Goal: Task Accomplishment & Management: Use online tool/utility

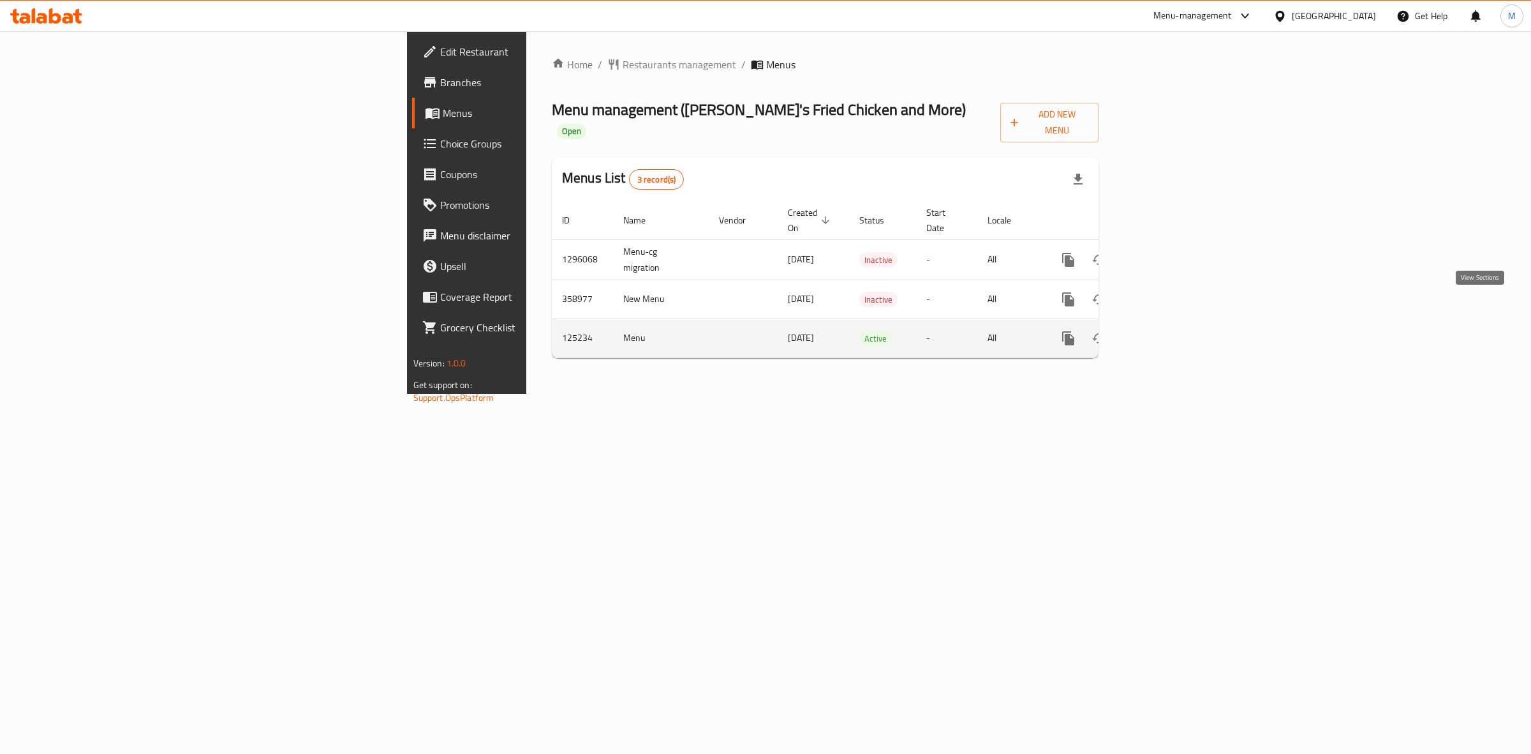
click at [1168, 331] on icon "enhanced table" at bounding box center [1160, 338] width 15 height 15
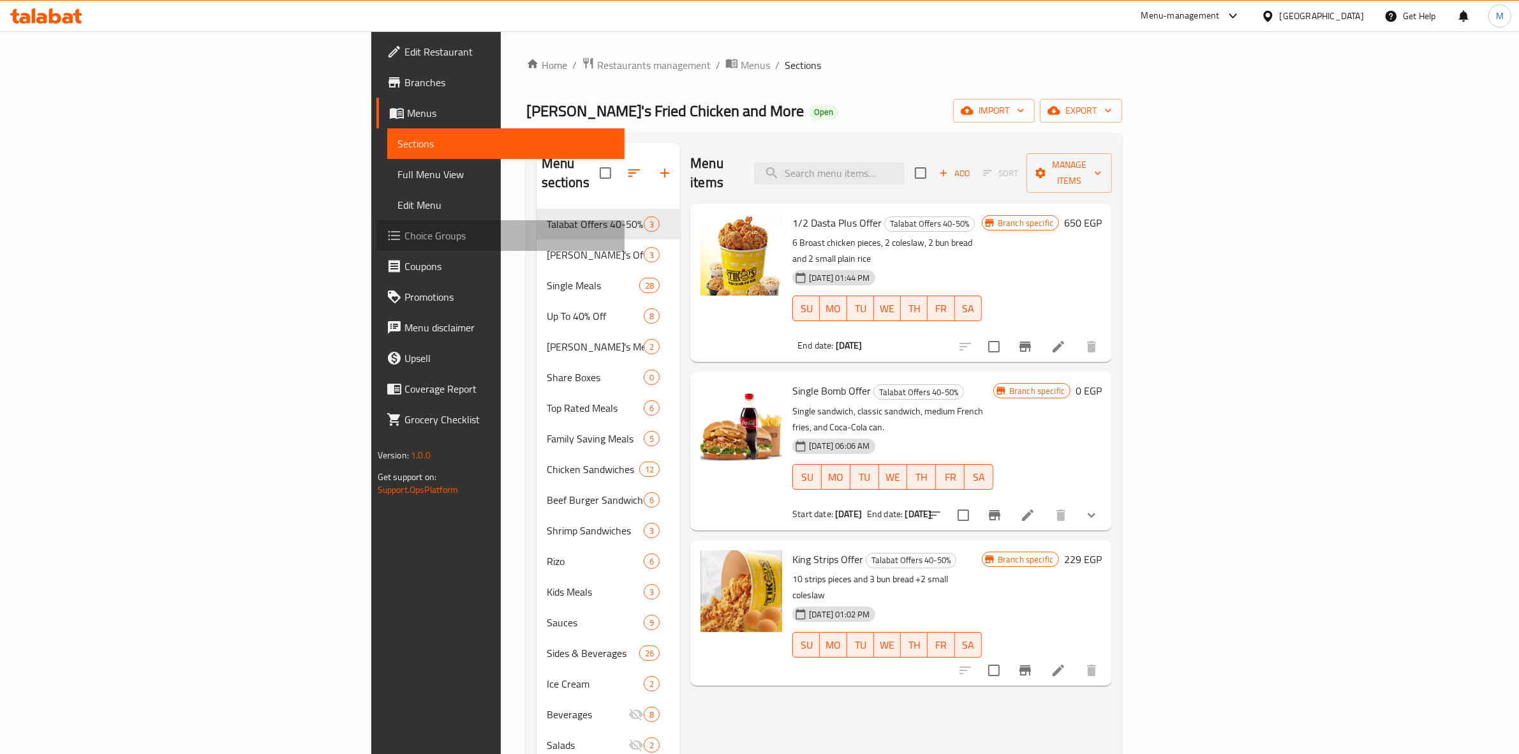
click at [405, 234] on span "Choice Groups" at bounding box center [510, 235] width 211 height 15
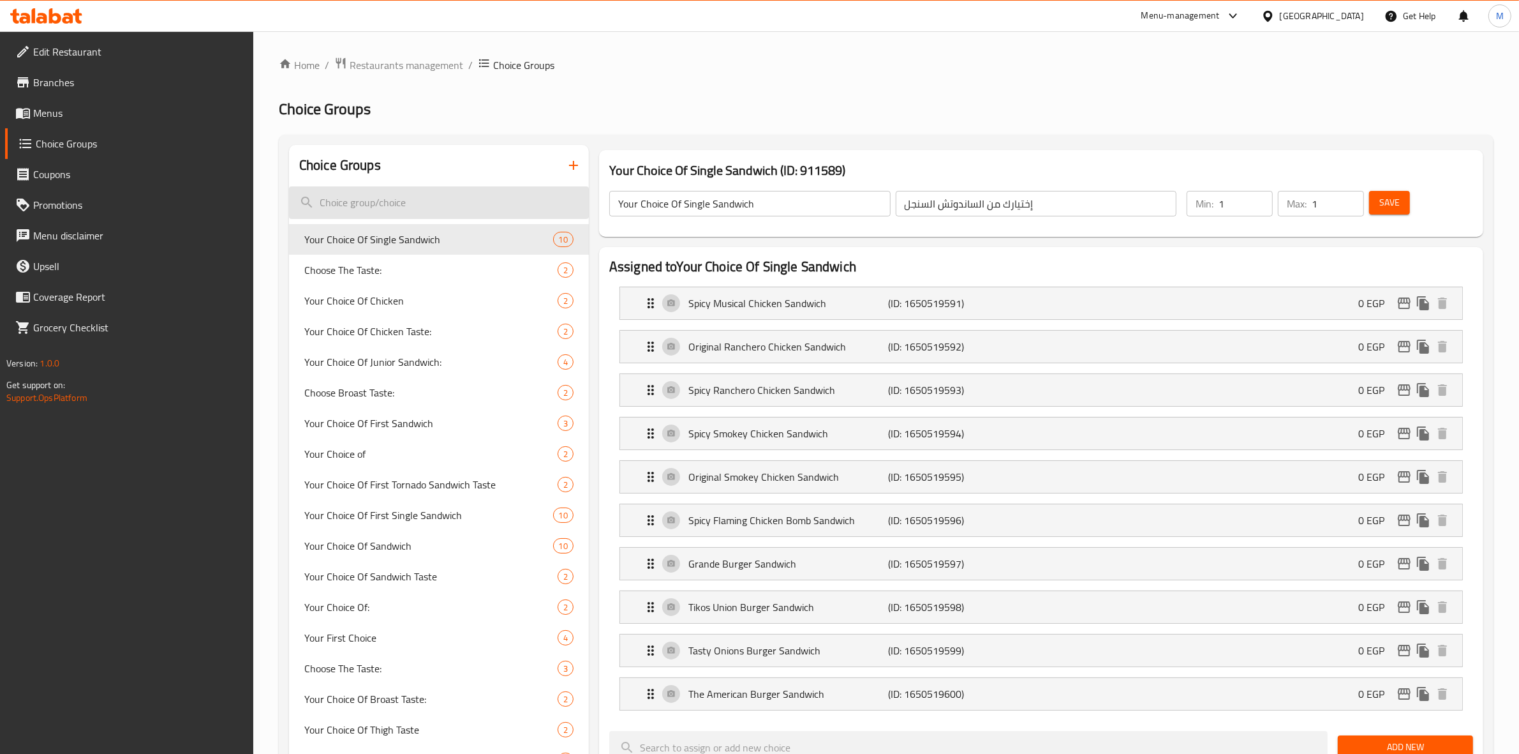
click at [465, 200] on input "search" at bounding box center [439, 202] width 300 height 33
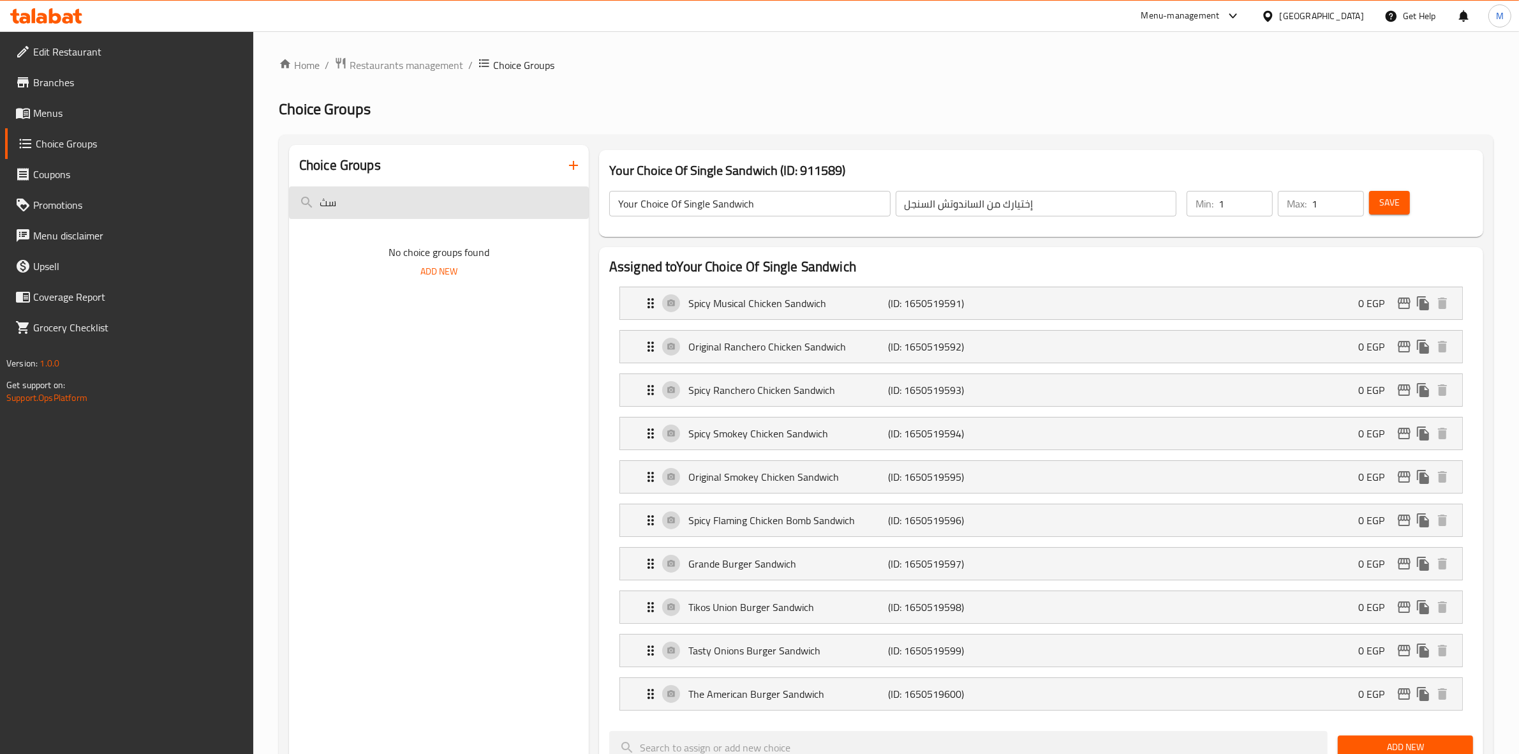
type input "س"
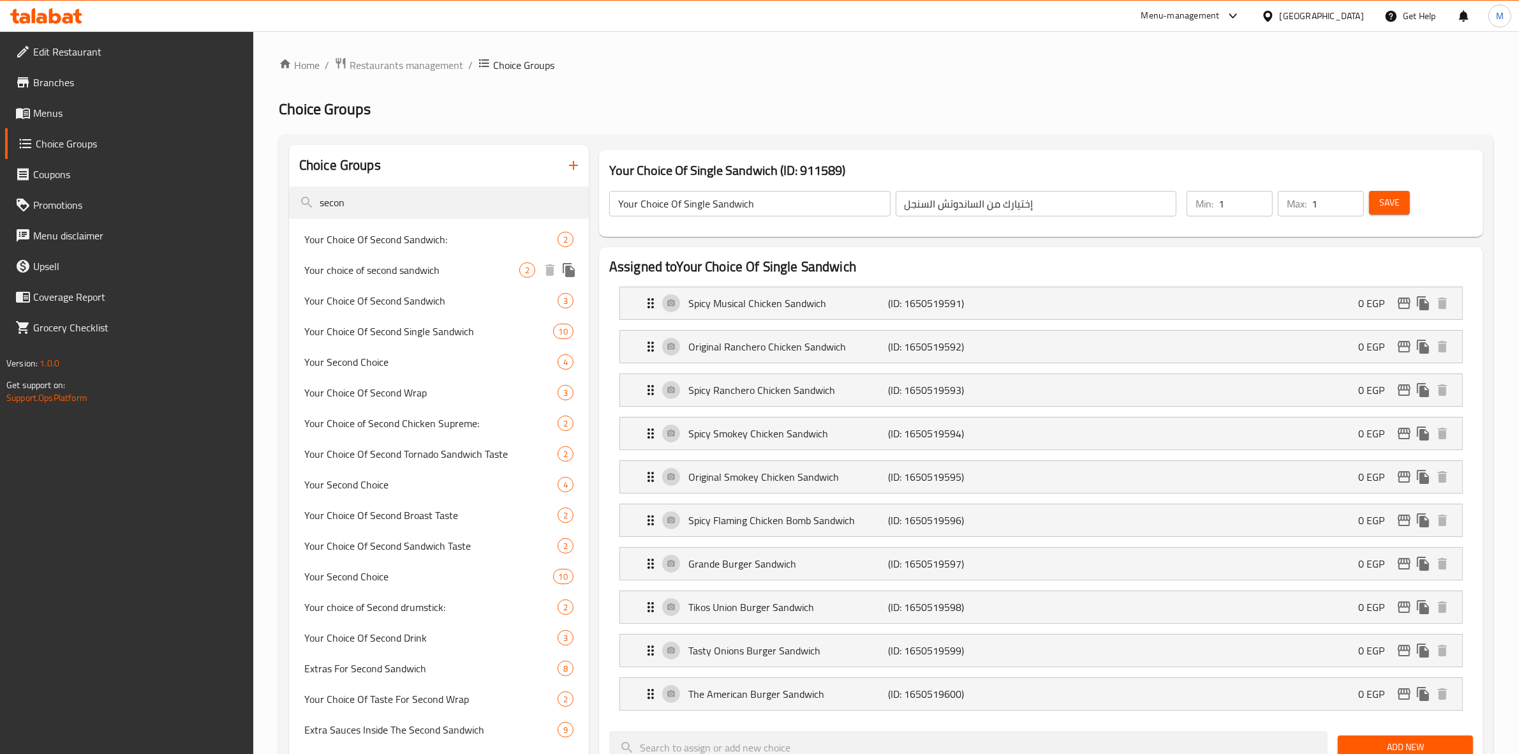
type input "secon"
click at [517, 273] on span "Your choice of second sandwich" at bounding box center [411, 269] width 215 height 15
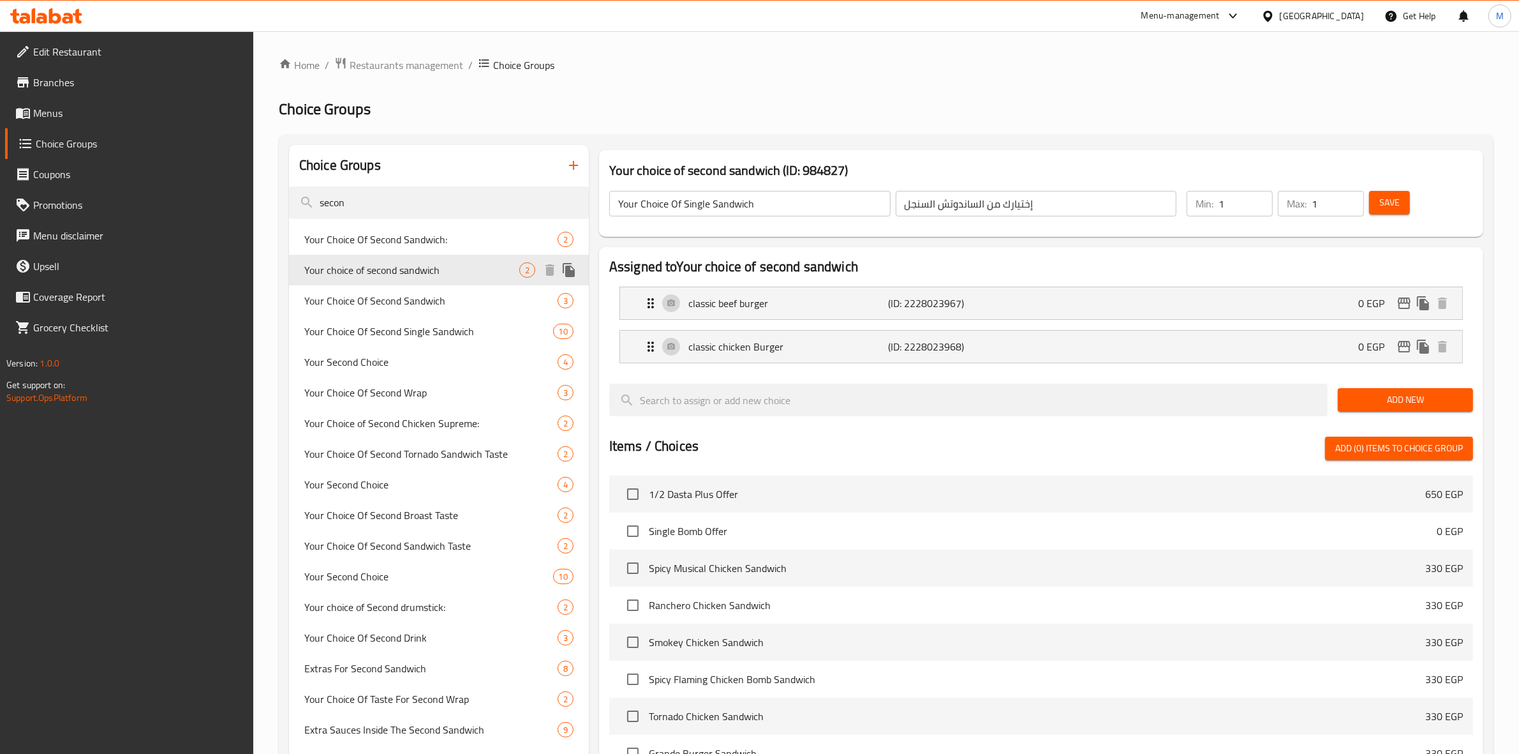
type input "Your choice of second sandwich"
type input "اختيارك من [PERSON_NAME]"
click at [486, 239] on span "Your Choice Of Second Sandwich:" at bounding box center [411, 239] width 215 height 15
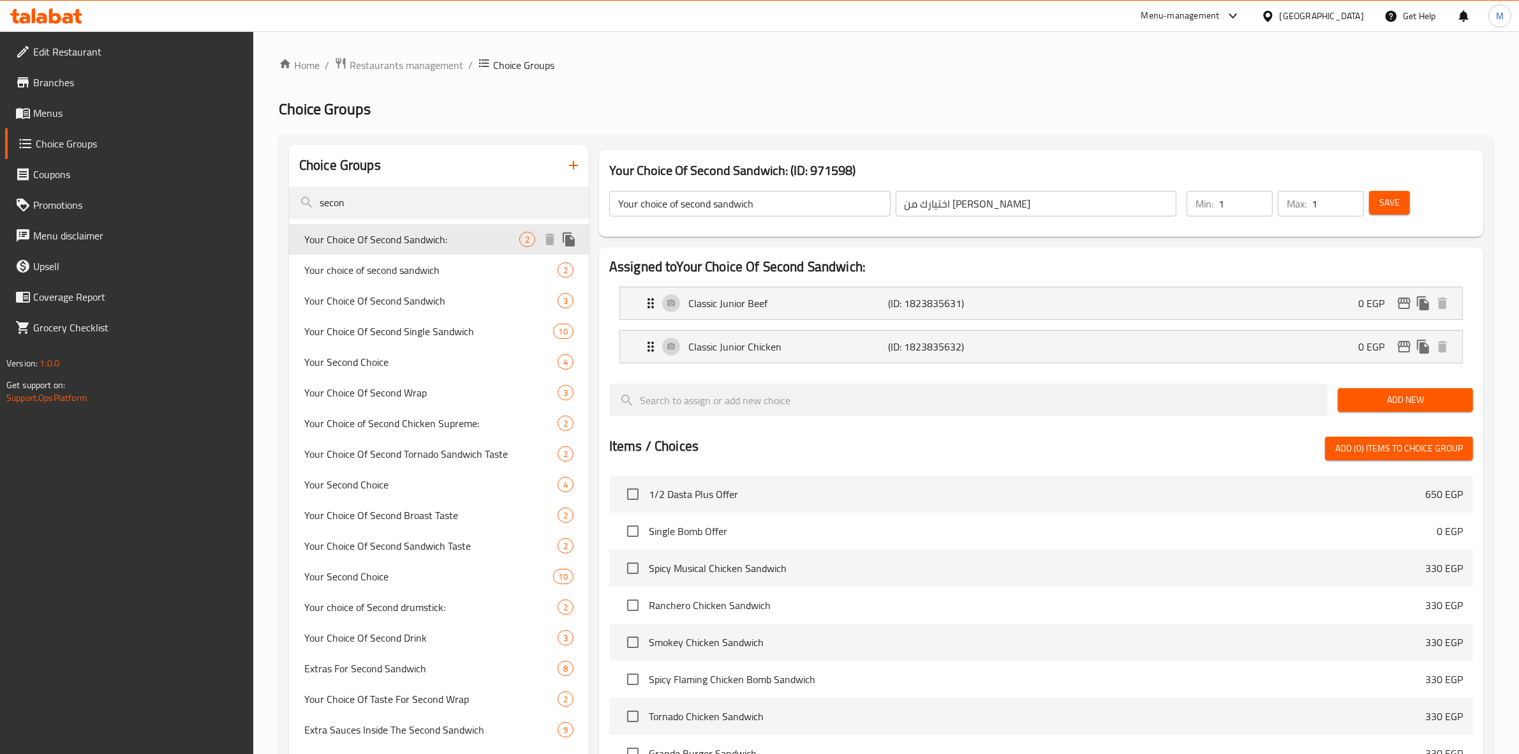
type input "Your Choice Of Second Sandwich:"
type input "اختيارك من ثاني ساندويتش:"
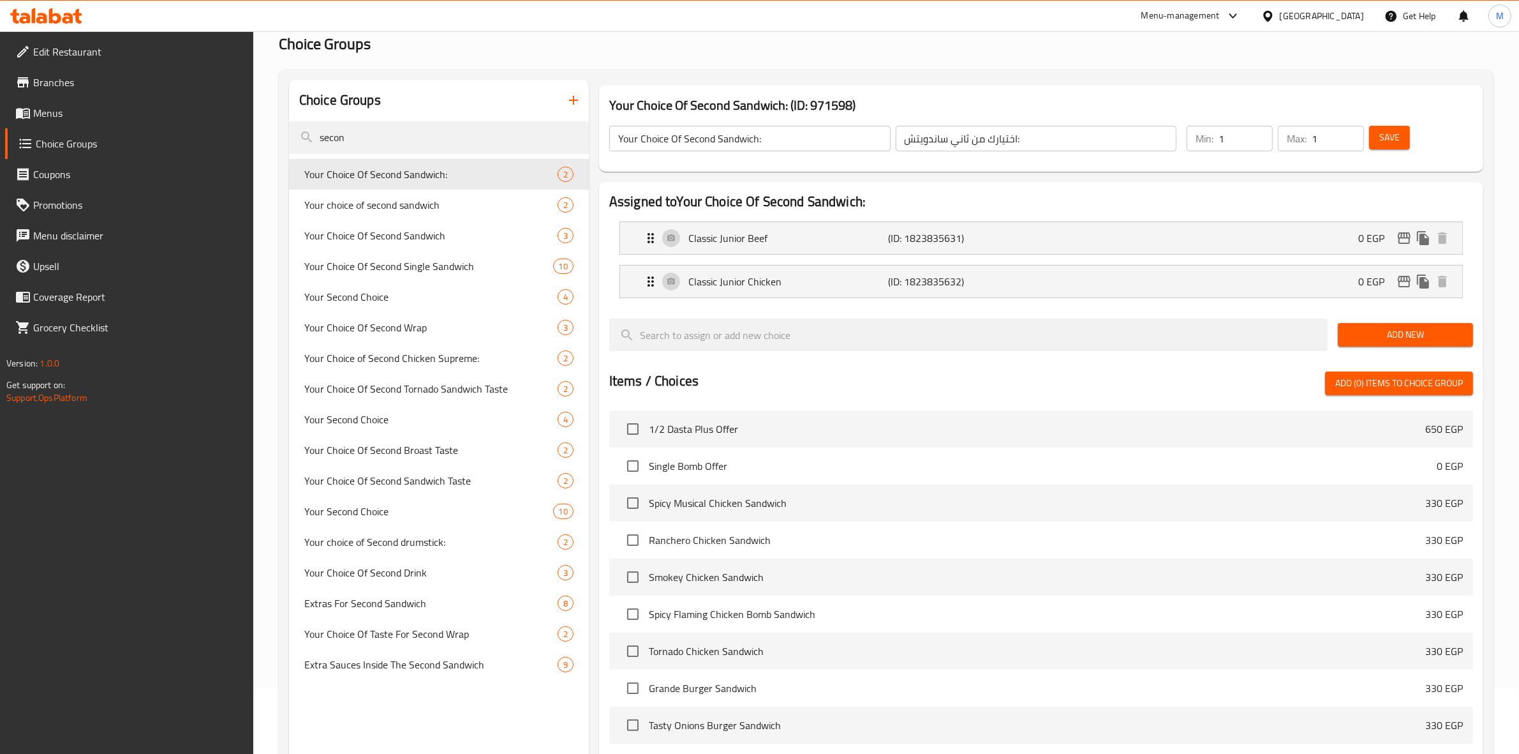
scroll to position [68, 0]
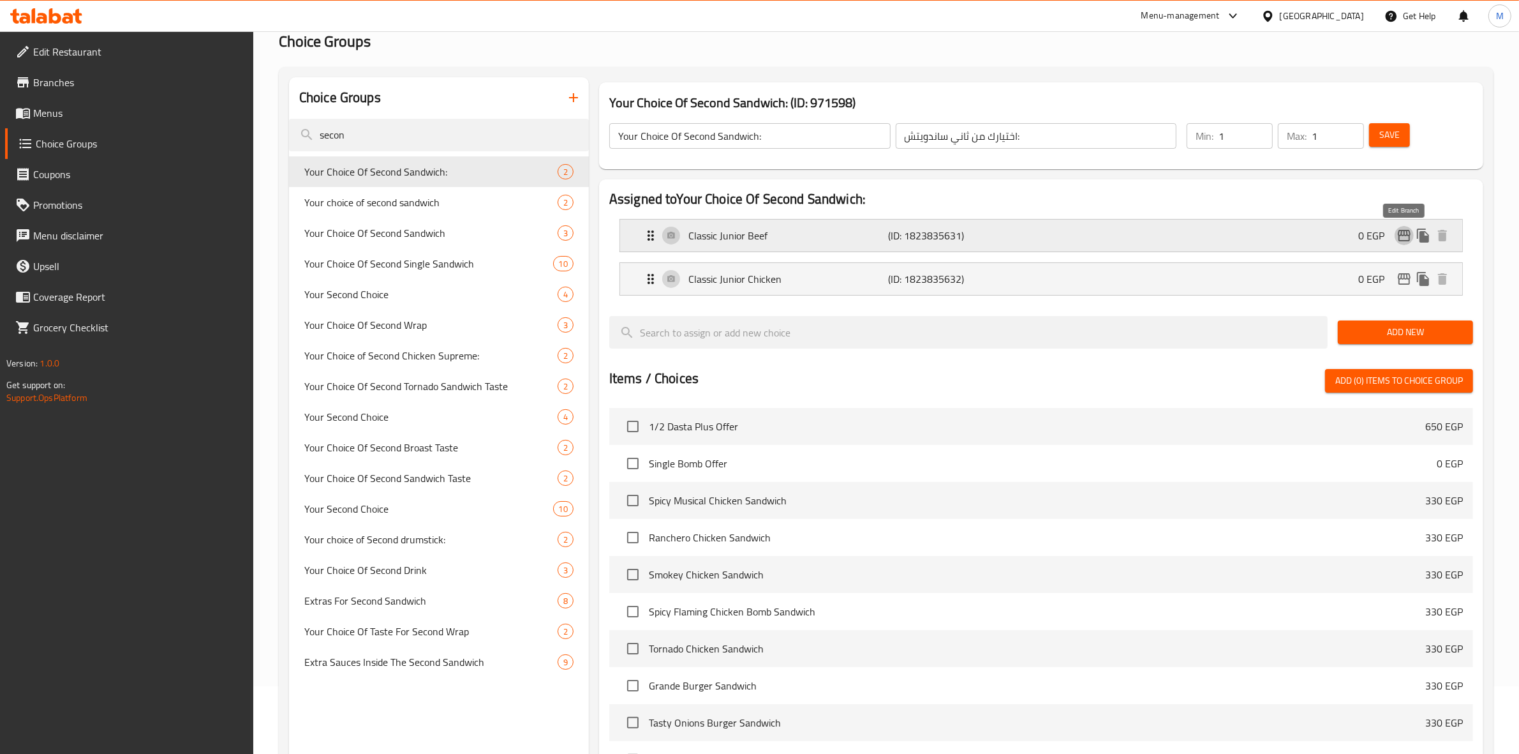
click at [1401, 237] on icon "edit" at bounding box center [1404, 235] width 15 height 15
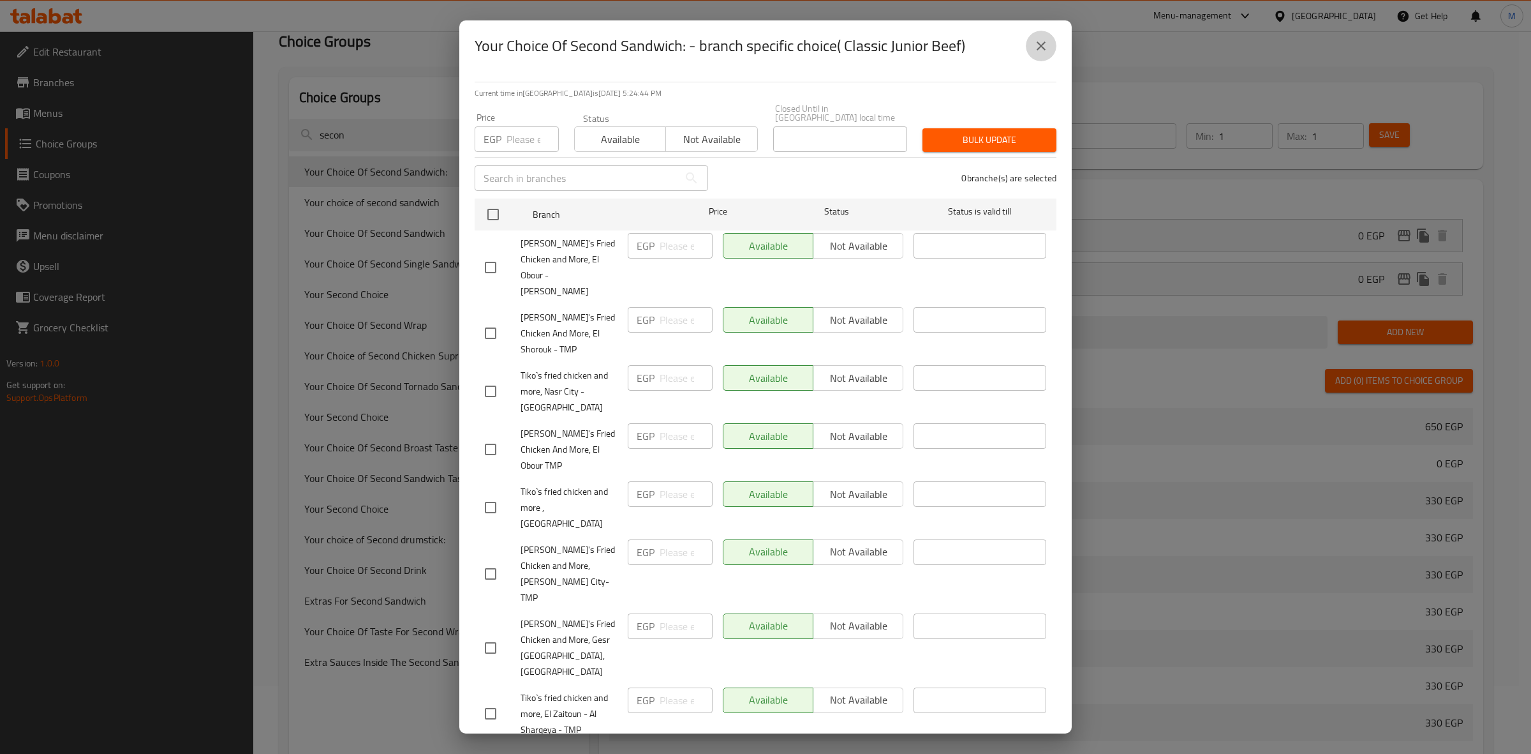
click at [1044, 43] on icon "close" at bounding box center [1041, 45] width 9 height 9
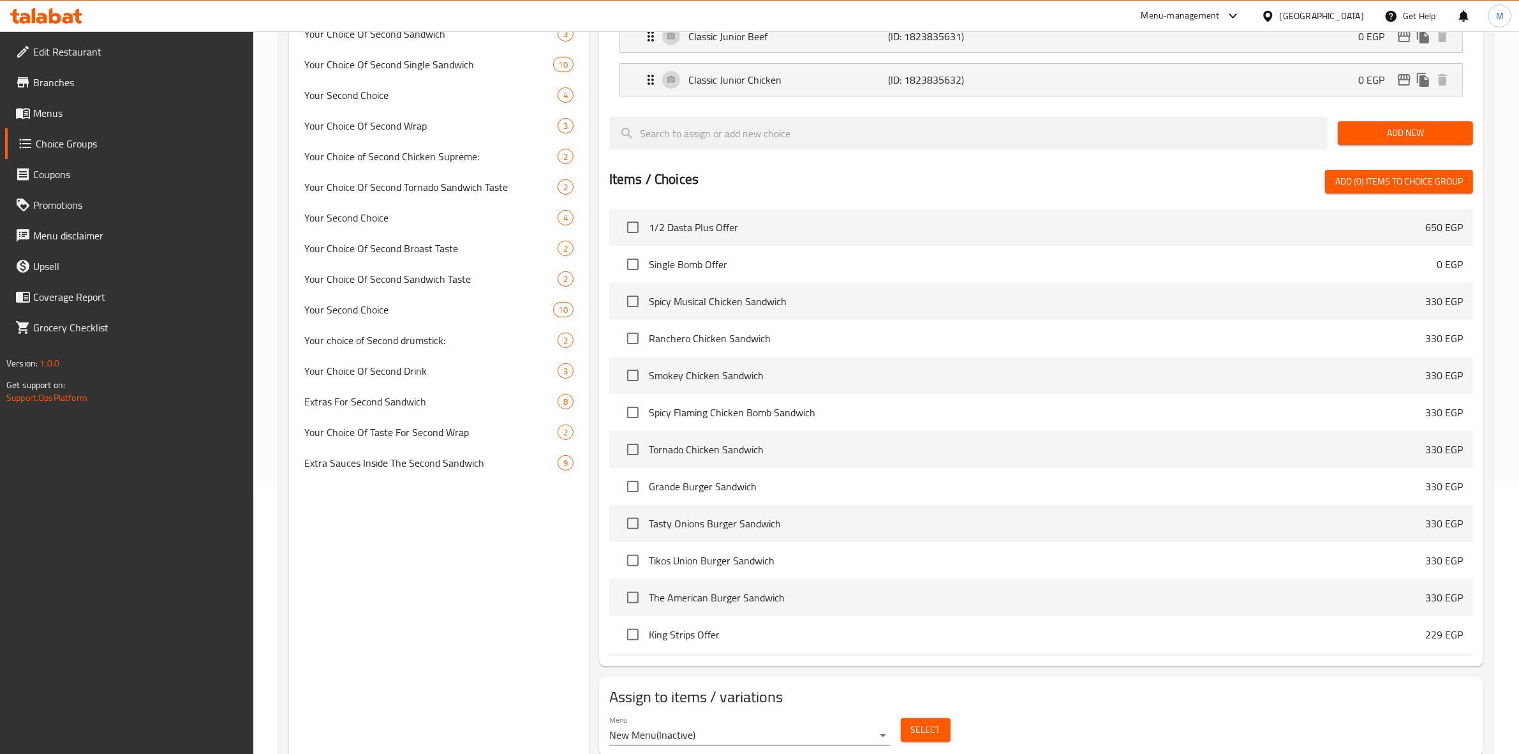
scroll to position [310, 0]
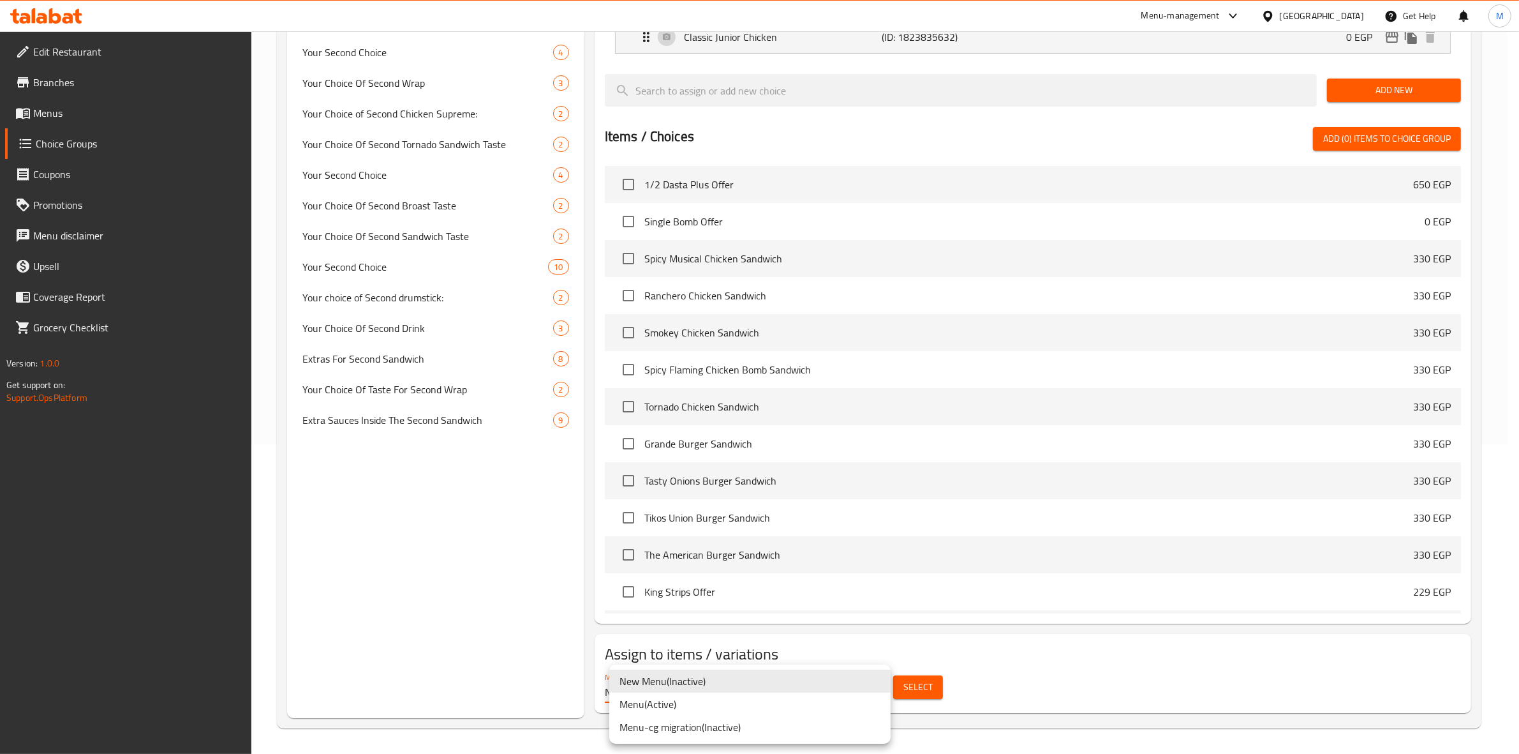
click at [879, 444] on body "​ Menu-management [GEOGRAPHIC_DATA] Get Help M Edit Restaurant Branches Menus C…" at bounding box center [759, 83] width 1519 height 722
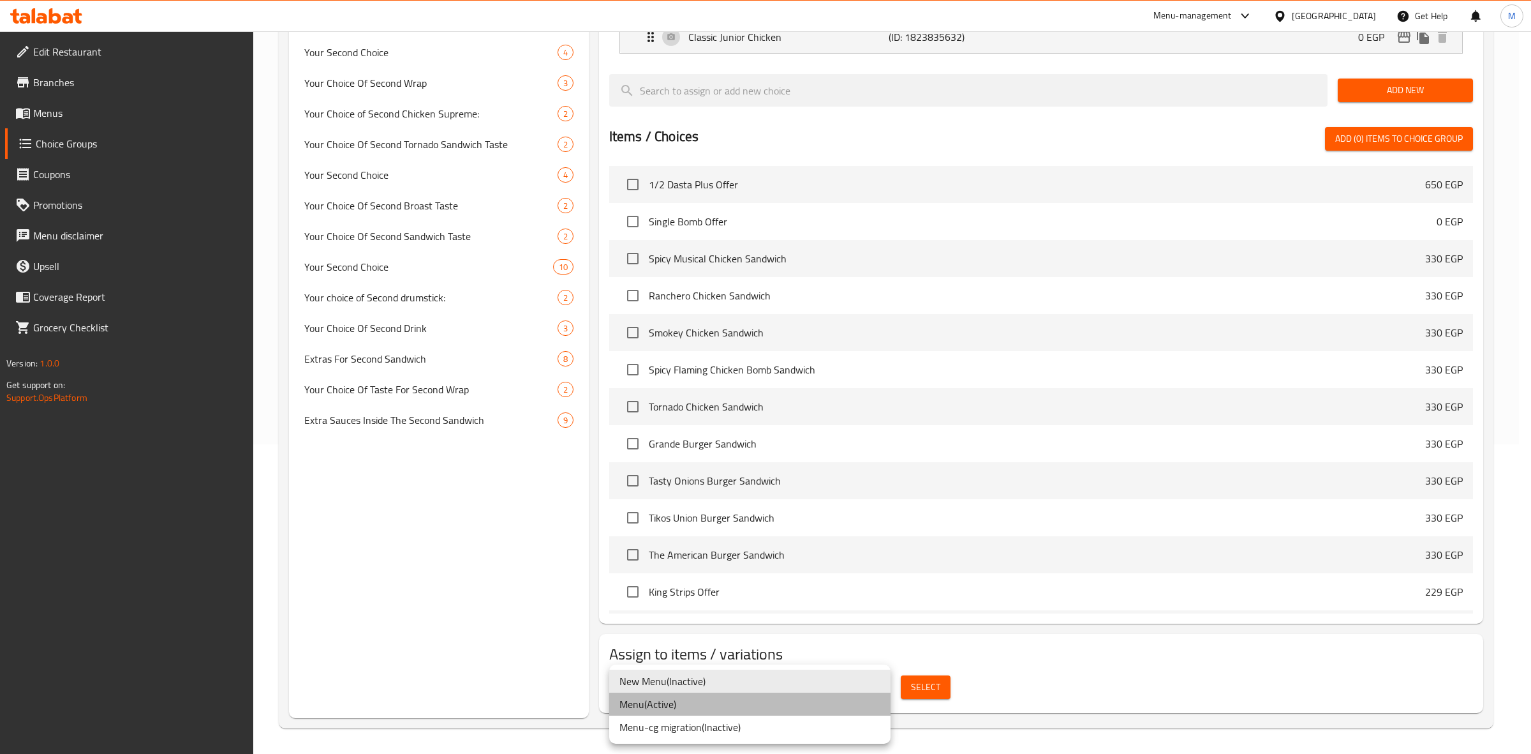
click at [766, 705] on li "Menu ( Active )" at bounding box center [749, 703] width 281 height 23
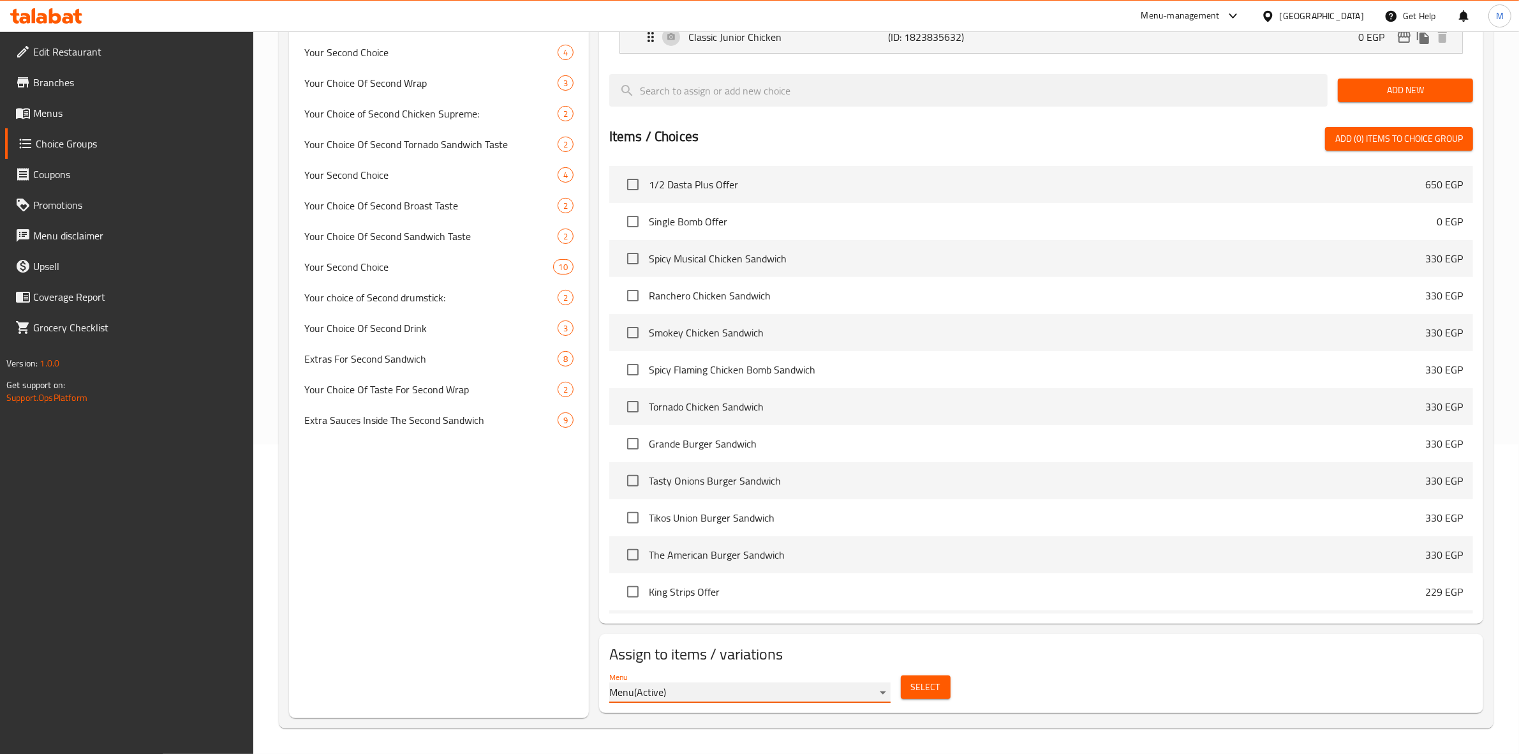
scroll to position [0, 0]
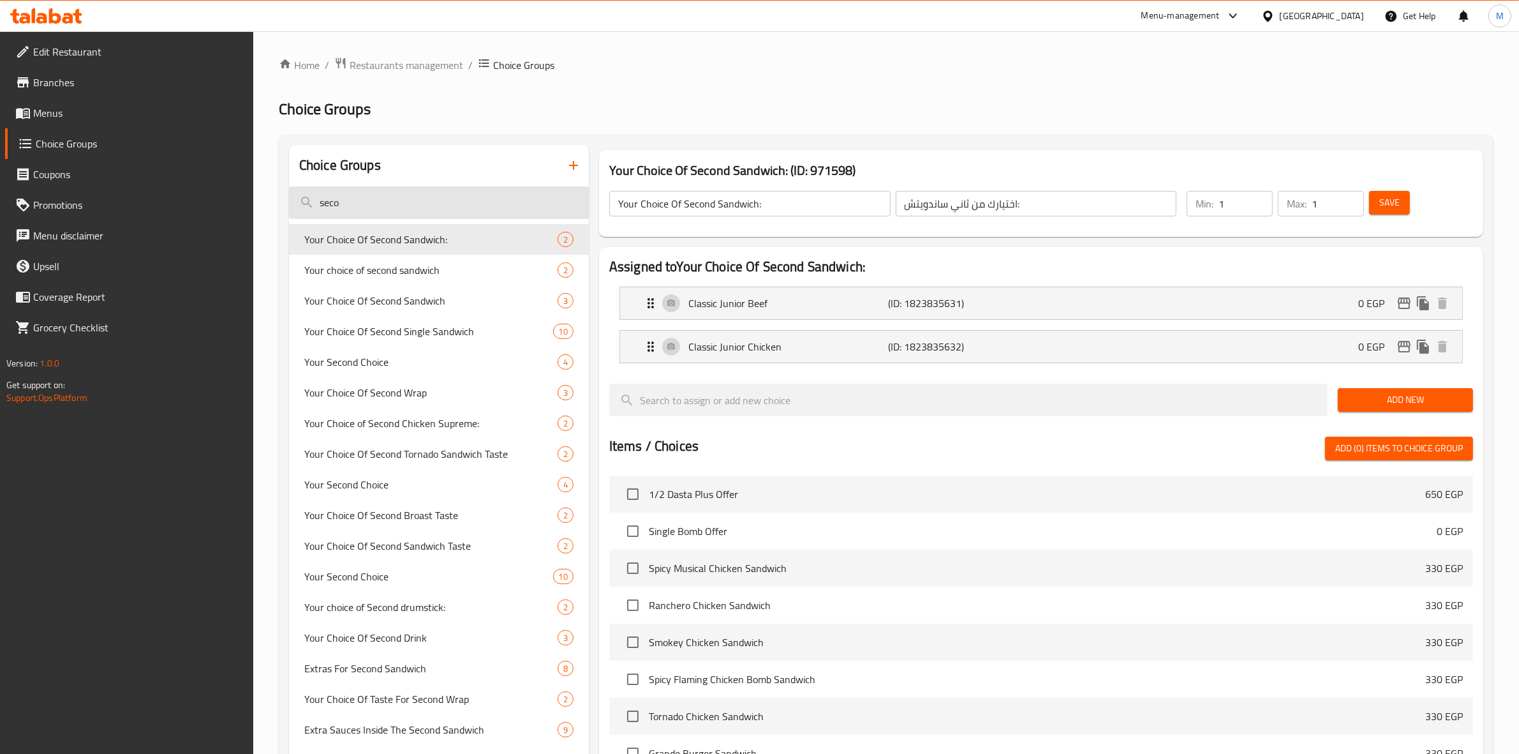
click at [381, 205] on input "seco" at bounding box center [439, 202] width 300 height 33
type input "s"
type input "secon"
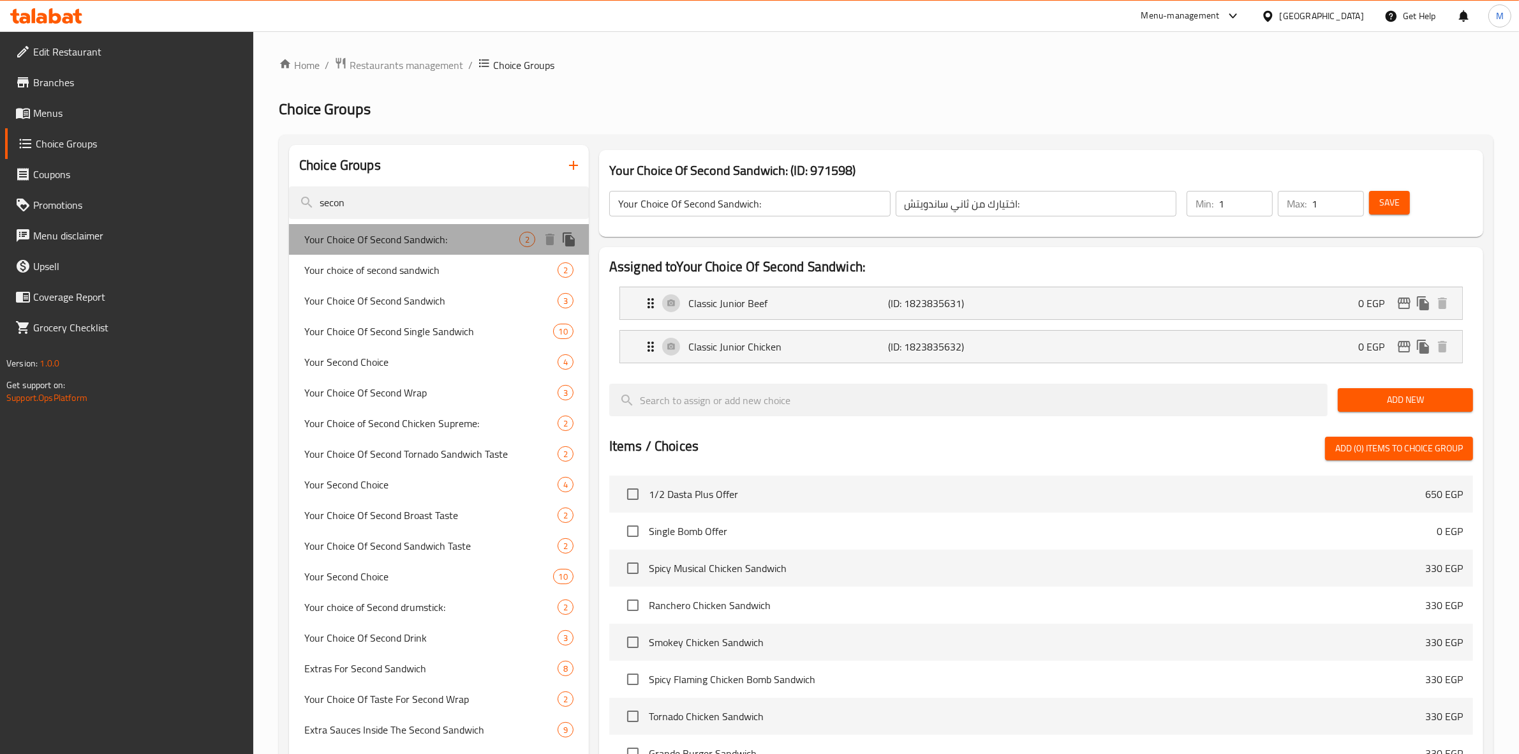
click at [464, 243] on span "Your Choice Of Second Sandwich:" at bounding box center [411, 239] width 215 height 15
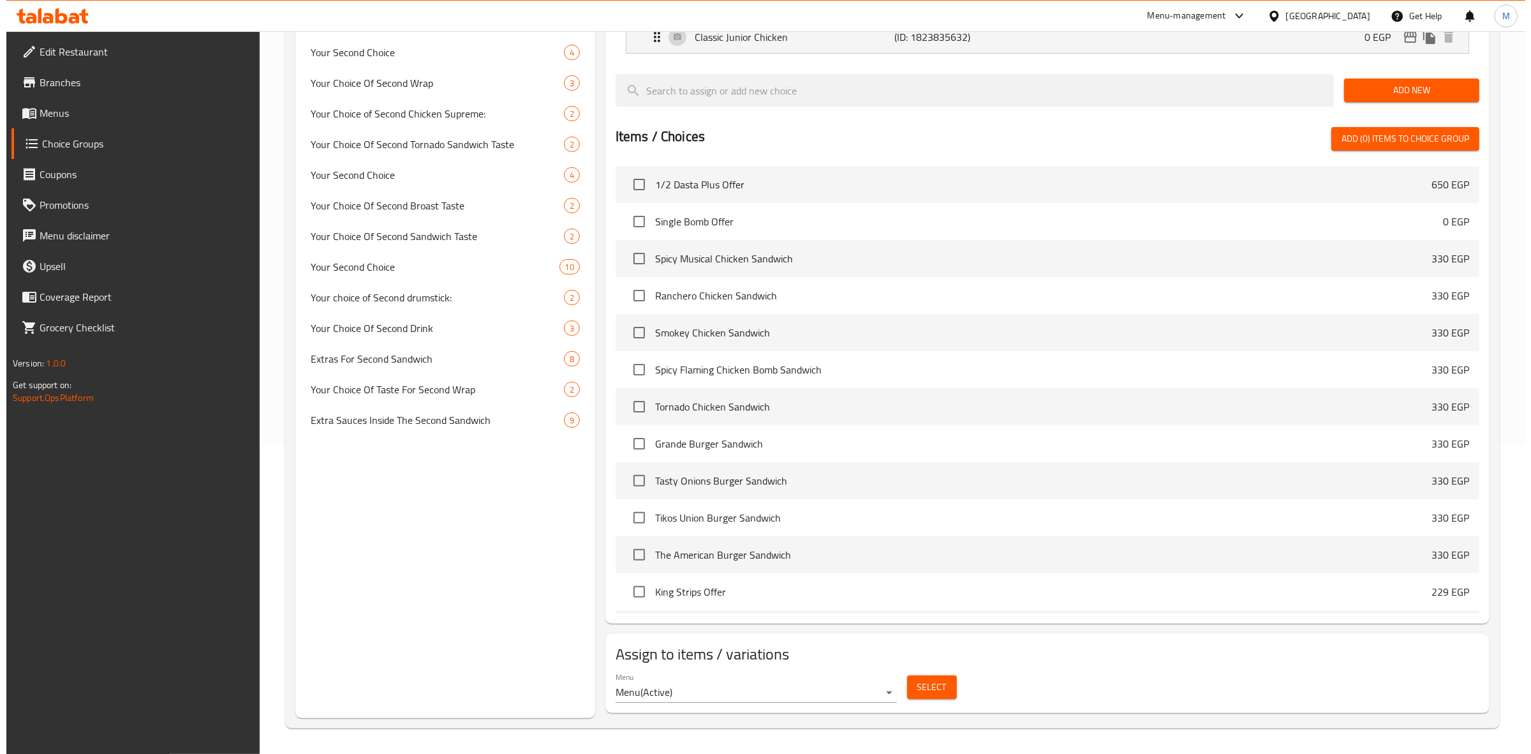
scroll to position [310, 0]
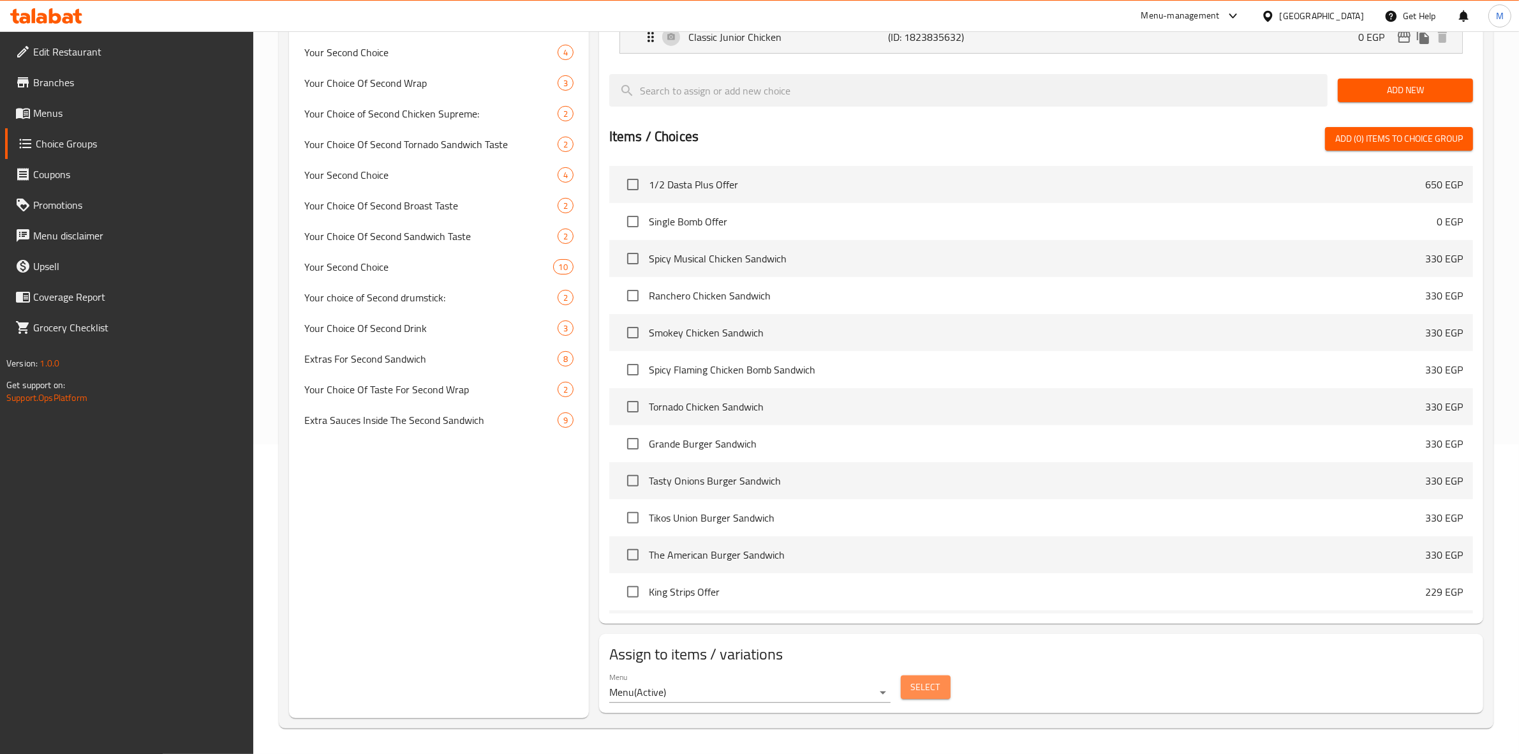
click at [907, 686] on button "Select" at bounding box center [926, 687] width 50 height 24
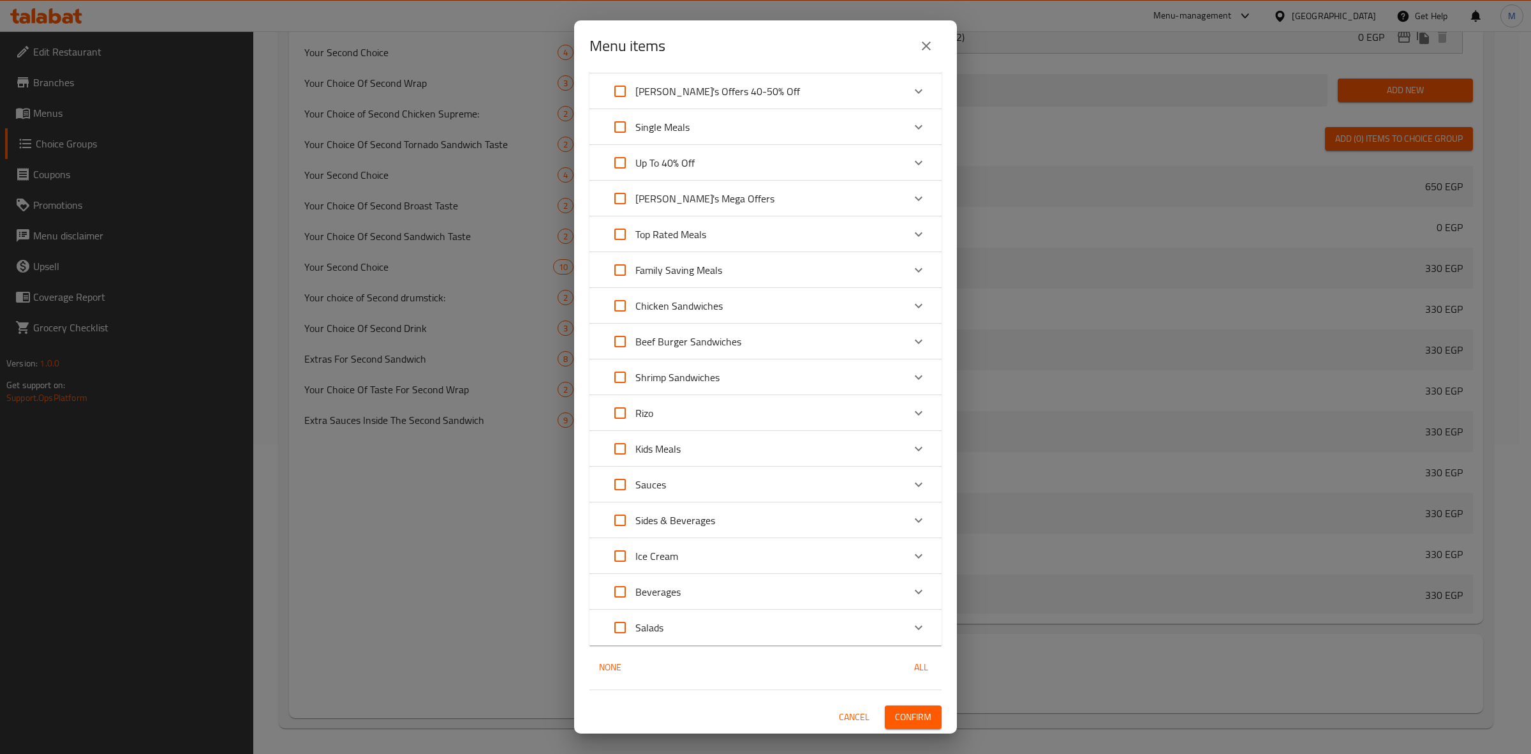
scroll to position [0, 0]
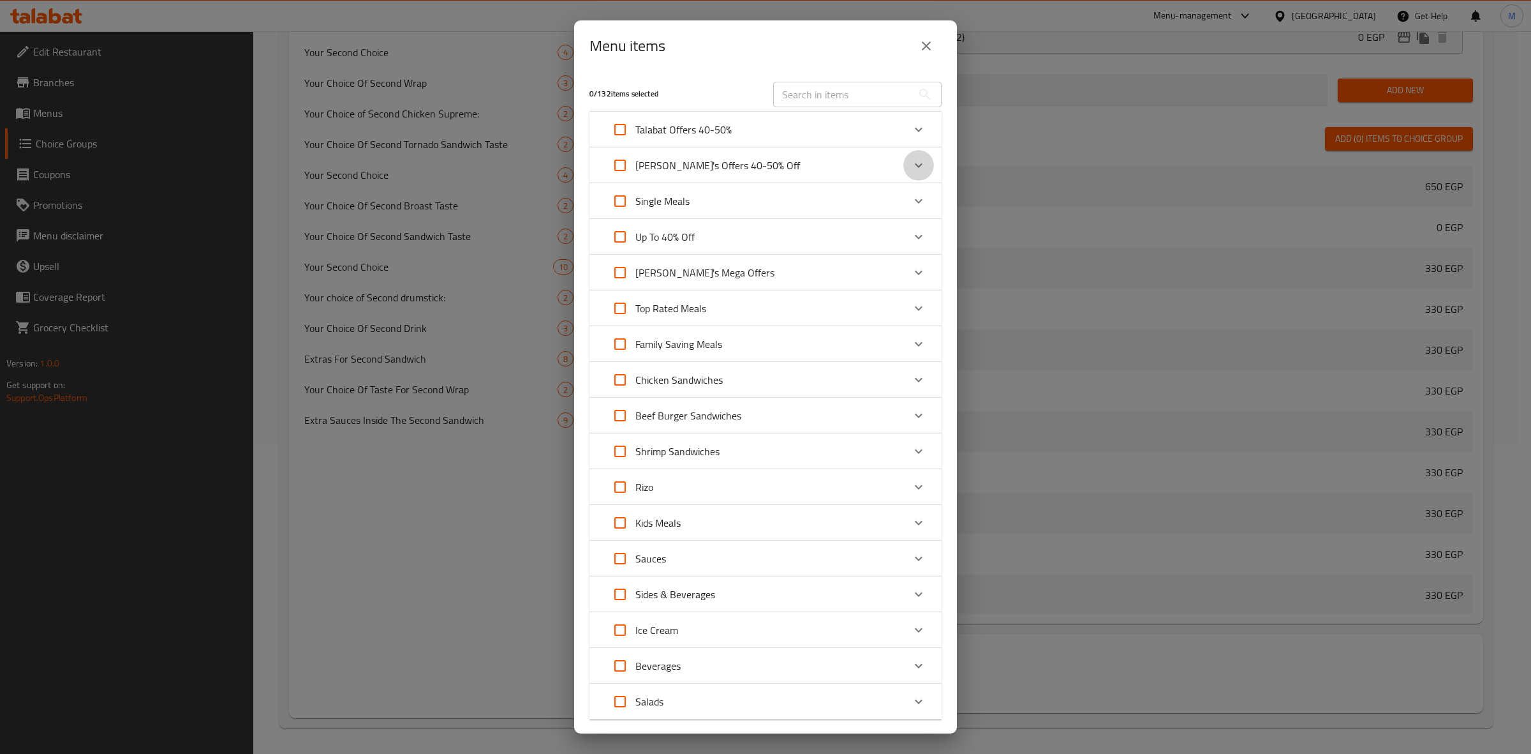
click at [911, 168] on icon "Expand" at bounding box center [918, 165] width 15 height 15
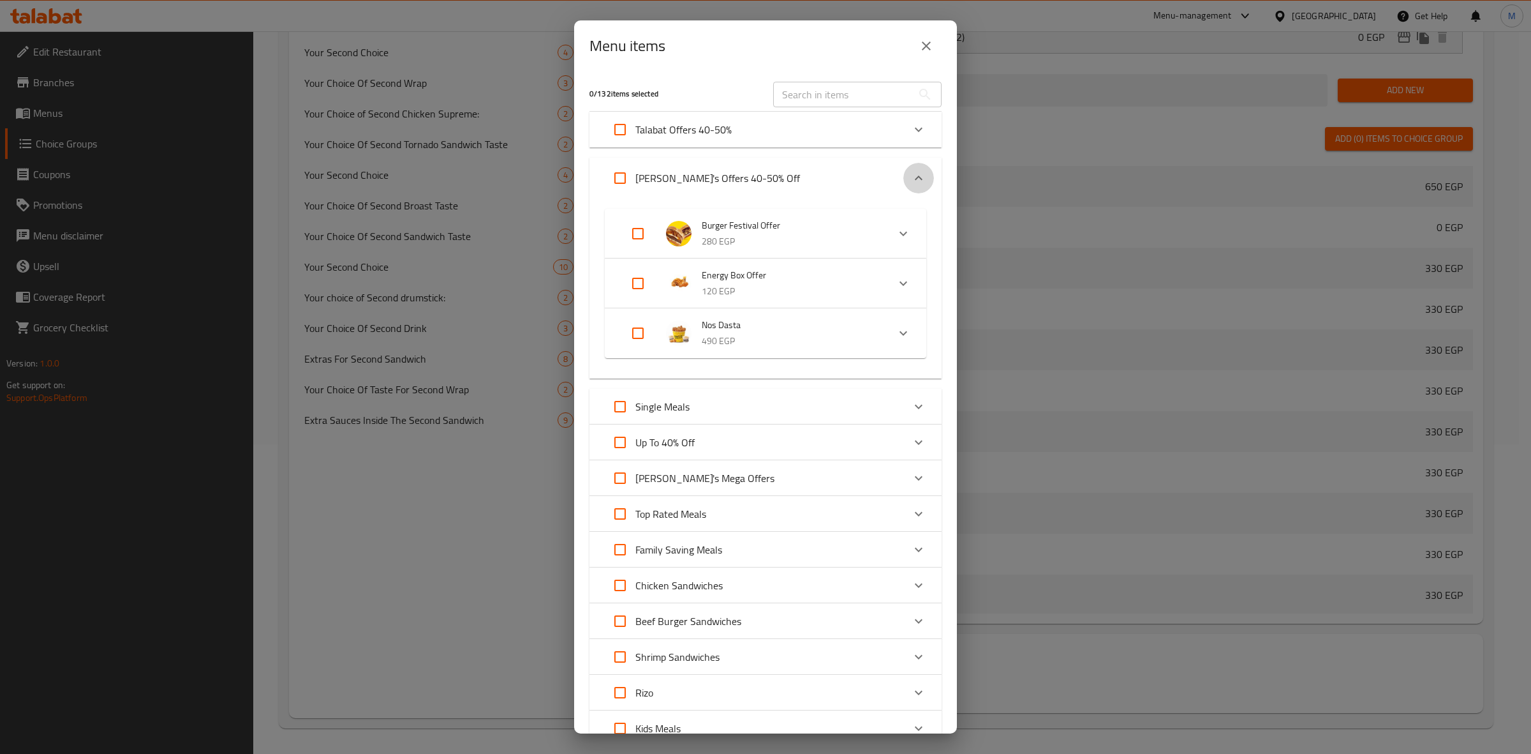
click at [904, 168] on div "Expand" at bounding box center [919, 178] width 31 height 31
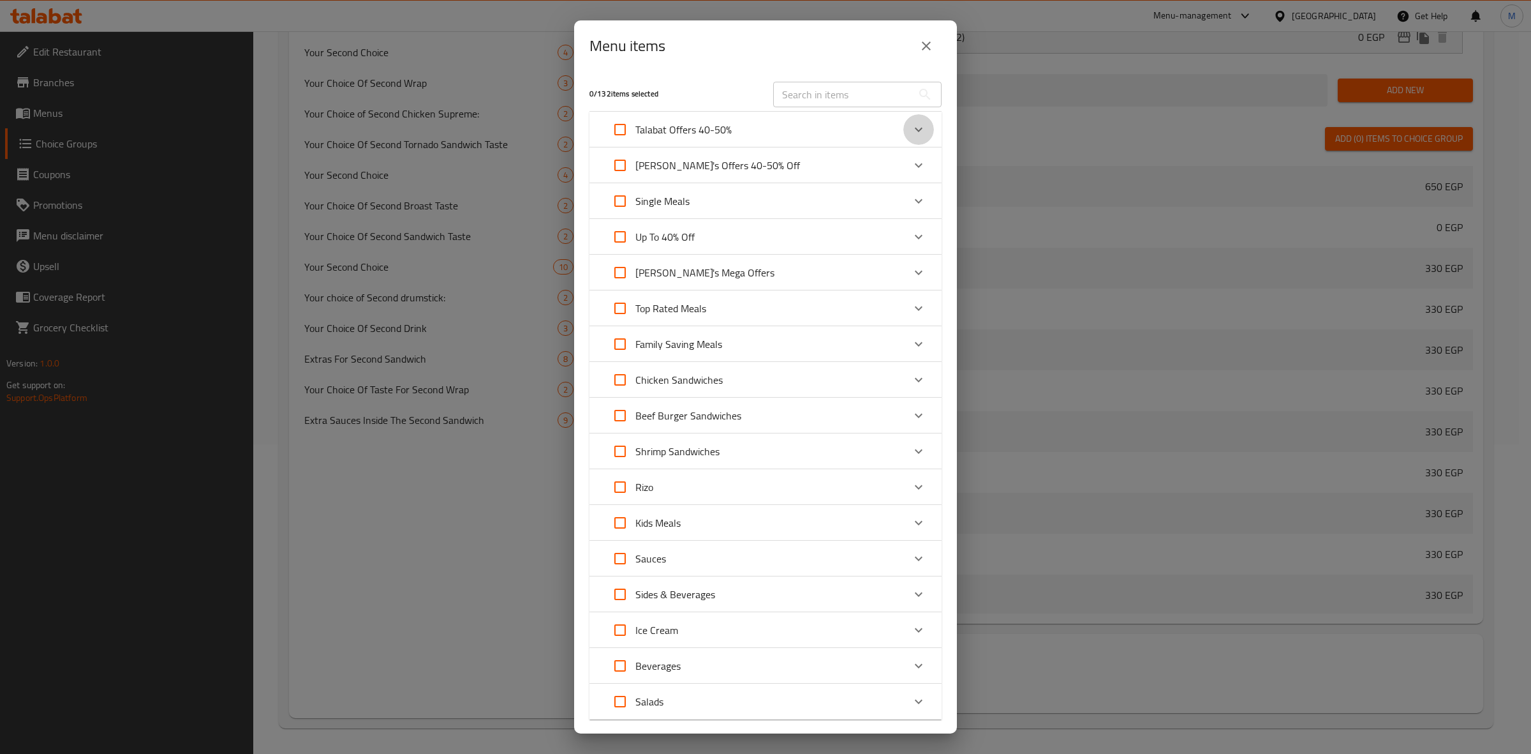
click at [911, 126] on icon "Expand" at bounding box center [918, 129] width 15 height 15
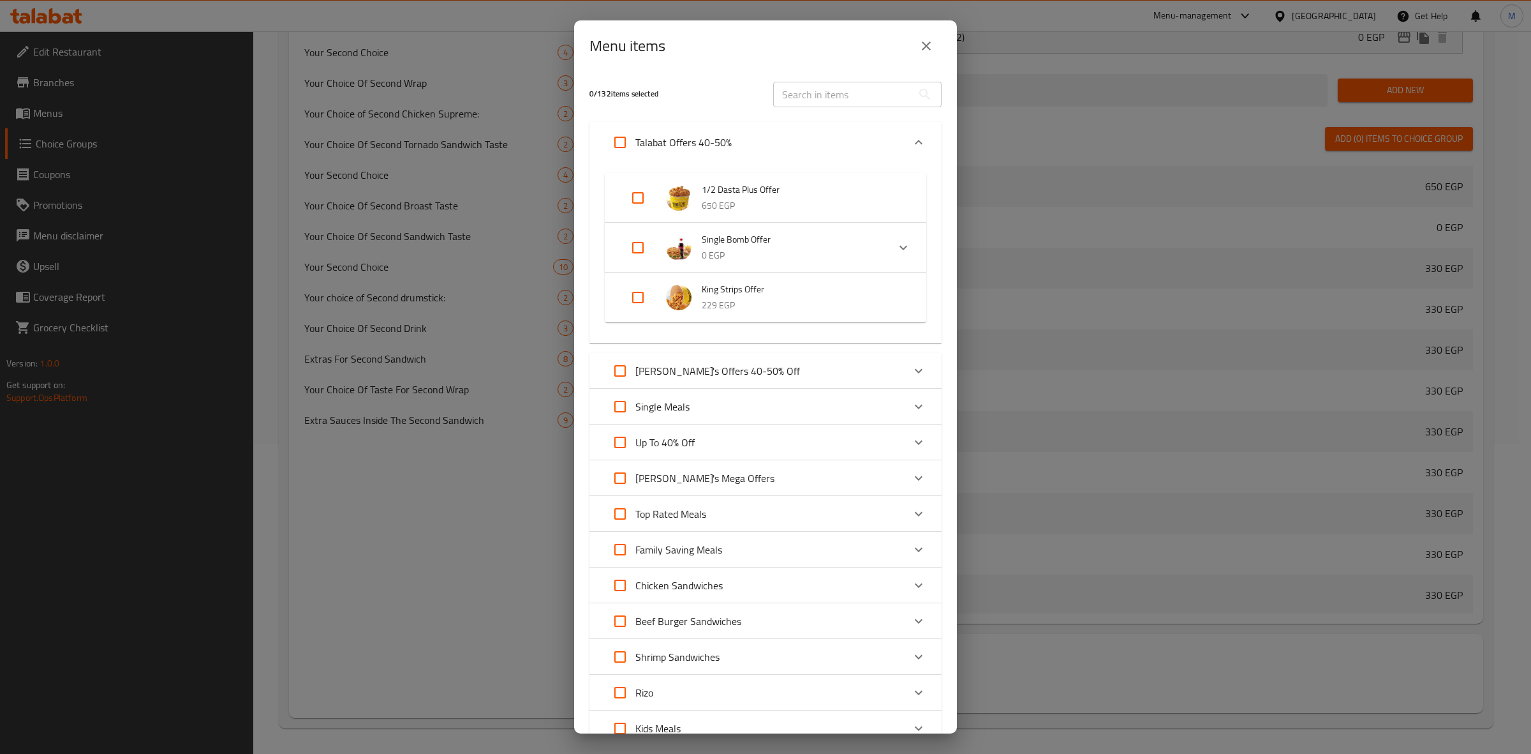
click at [641, 249] on input "Expand" at bounding box center [638, 247] width 31 height 31
checkbox input "true"
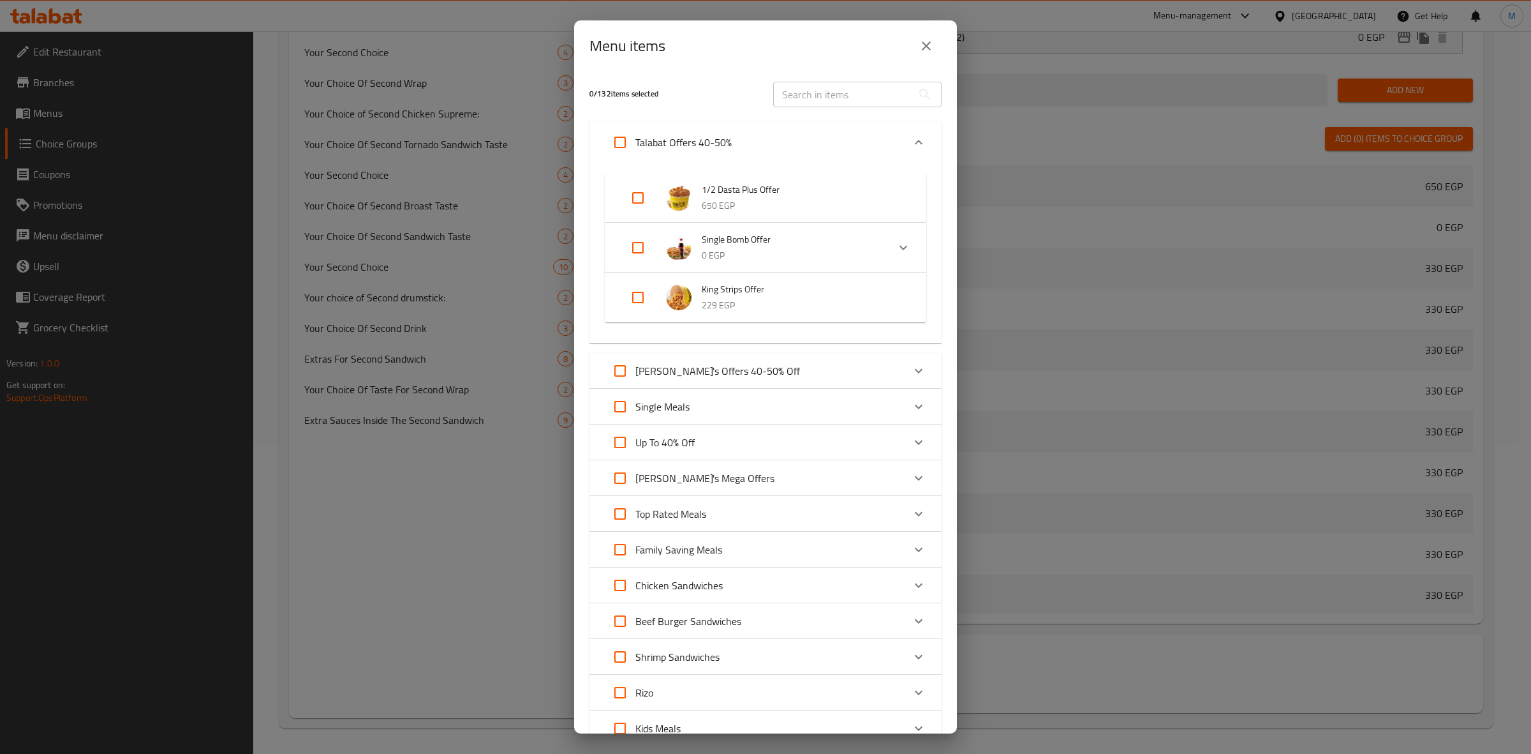
checkbox input "true"
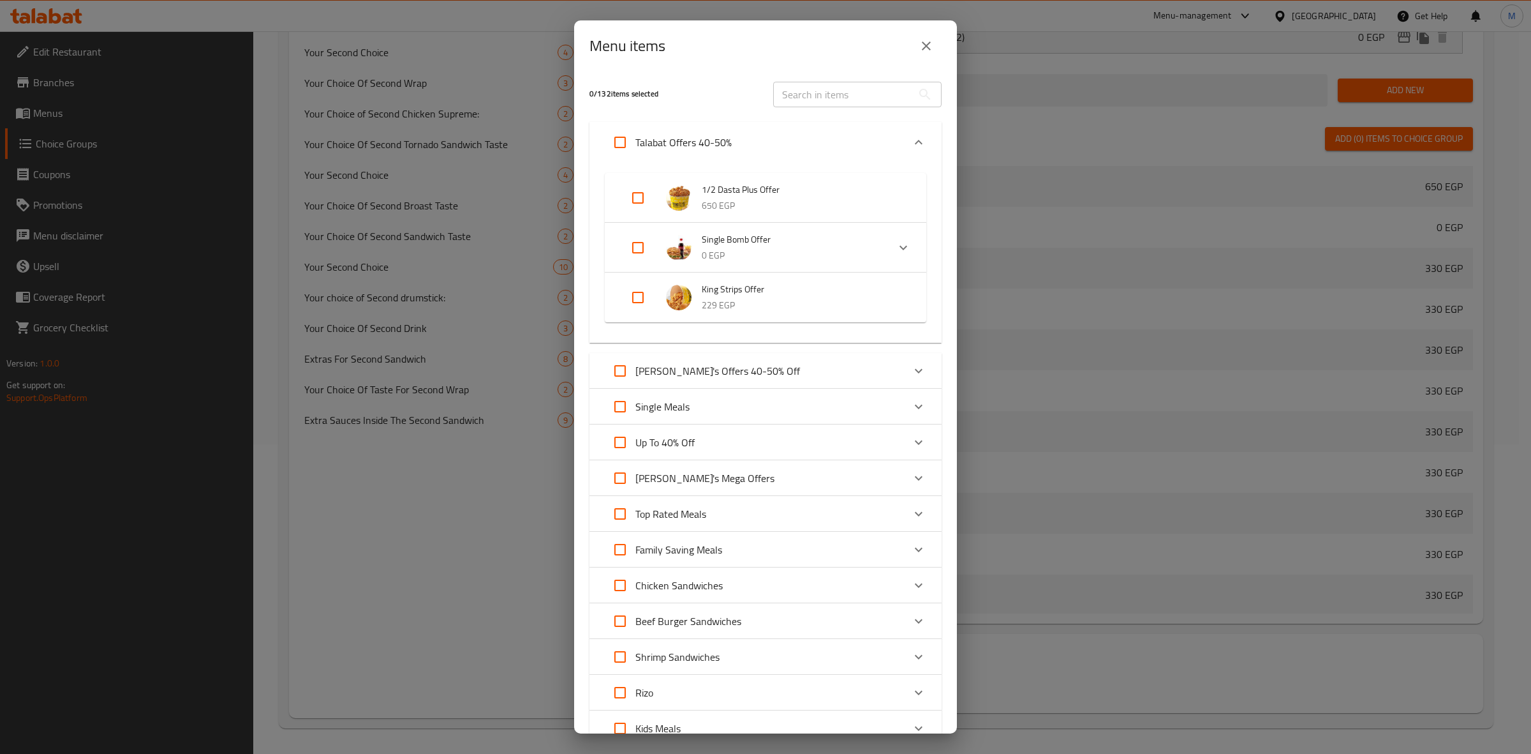
checkbox input "true"
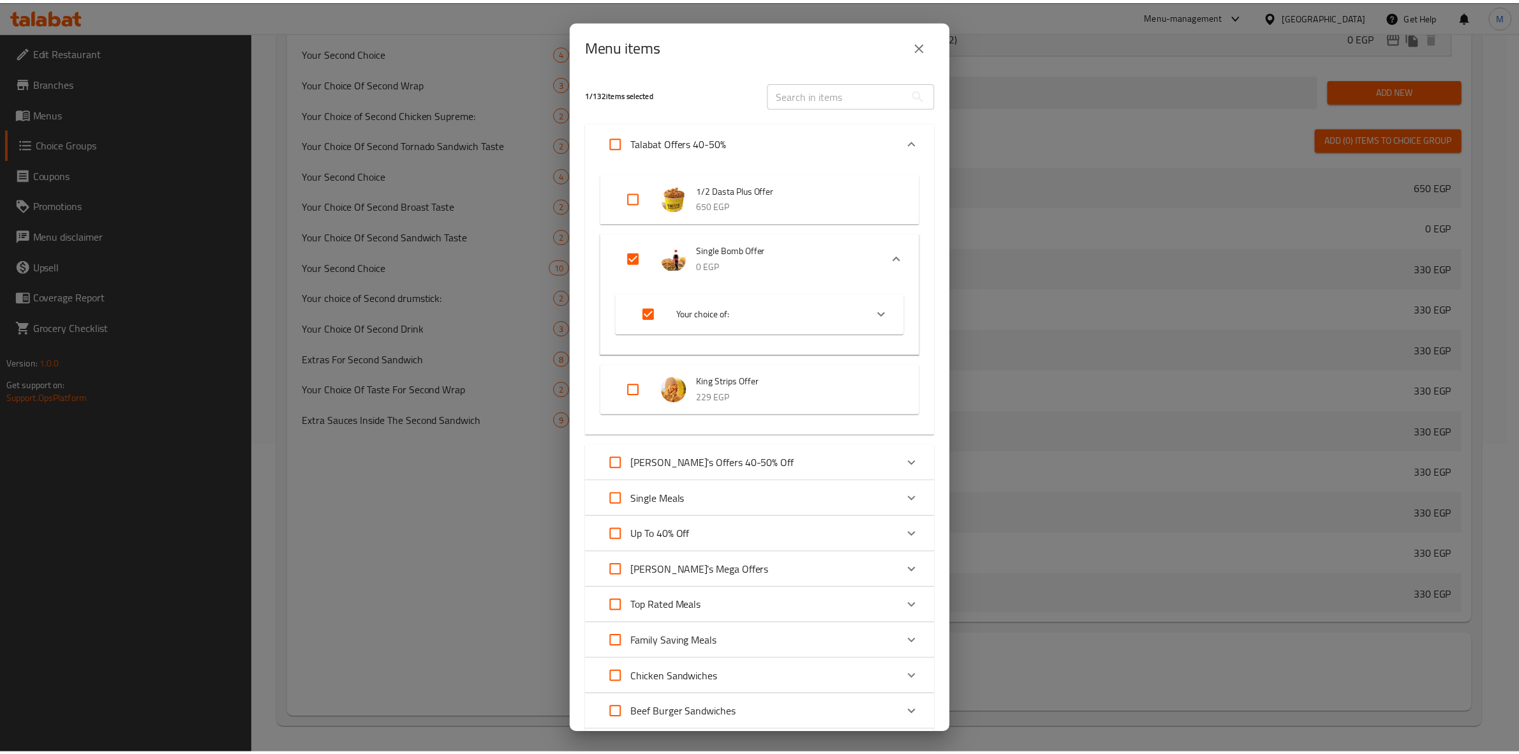
scroll to position [371, 0]
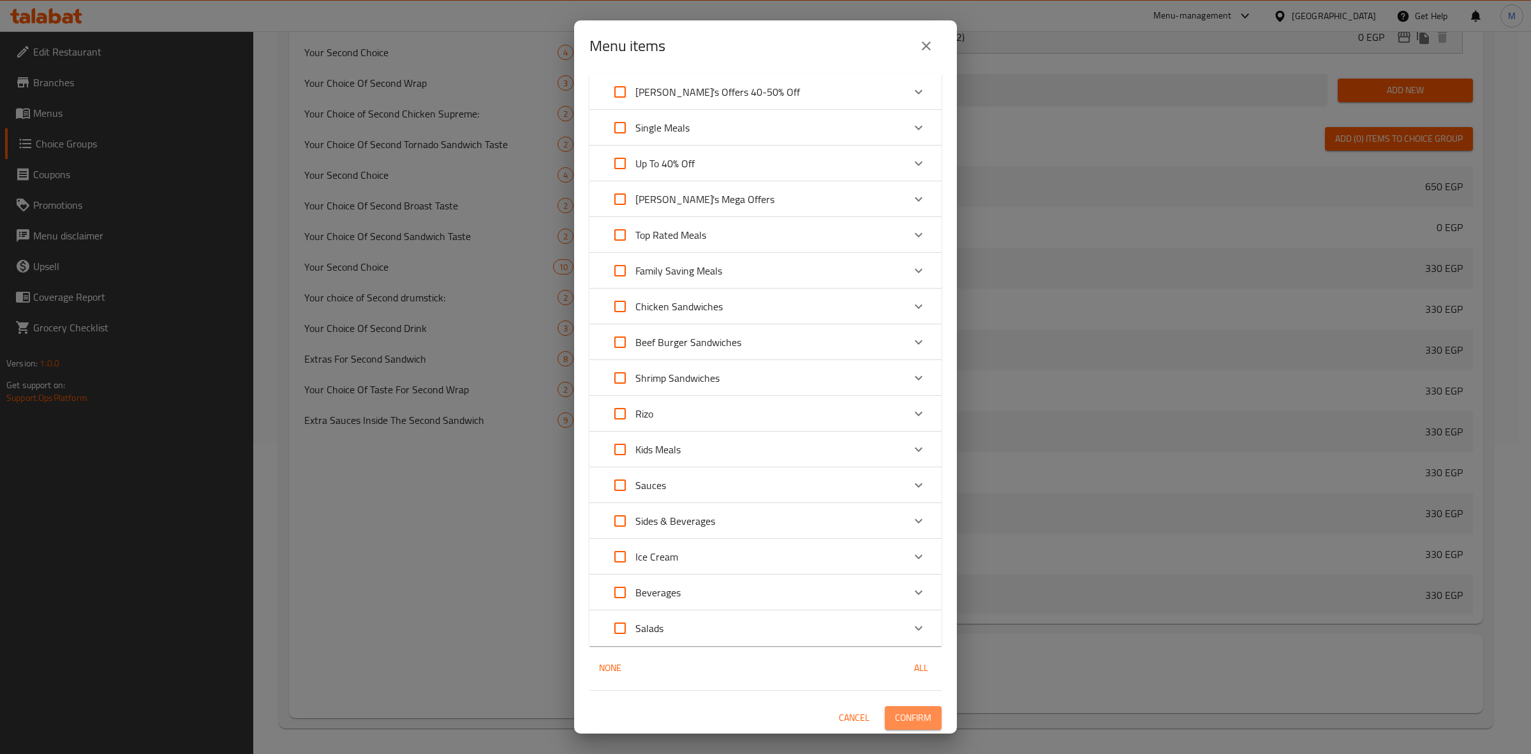
click at [898, 722] on span "Confirm" at bounding box center [913, 718] width 36 height 16
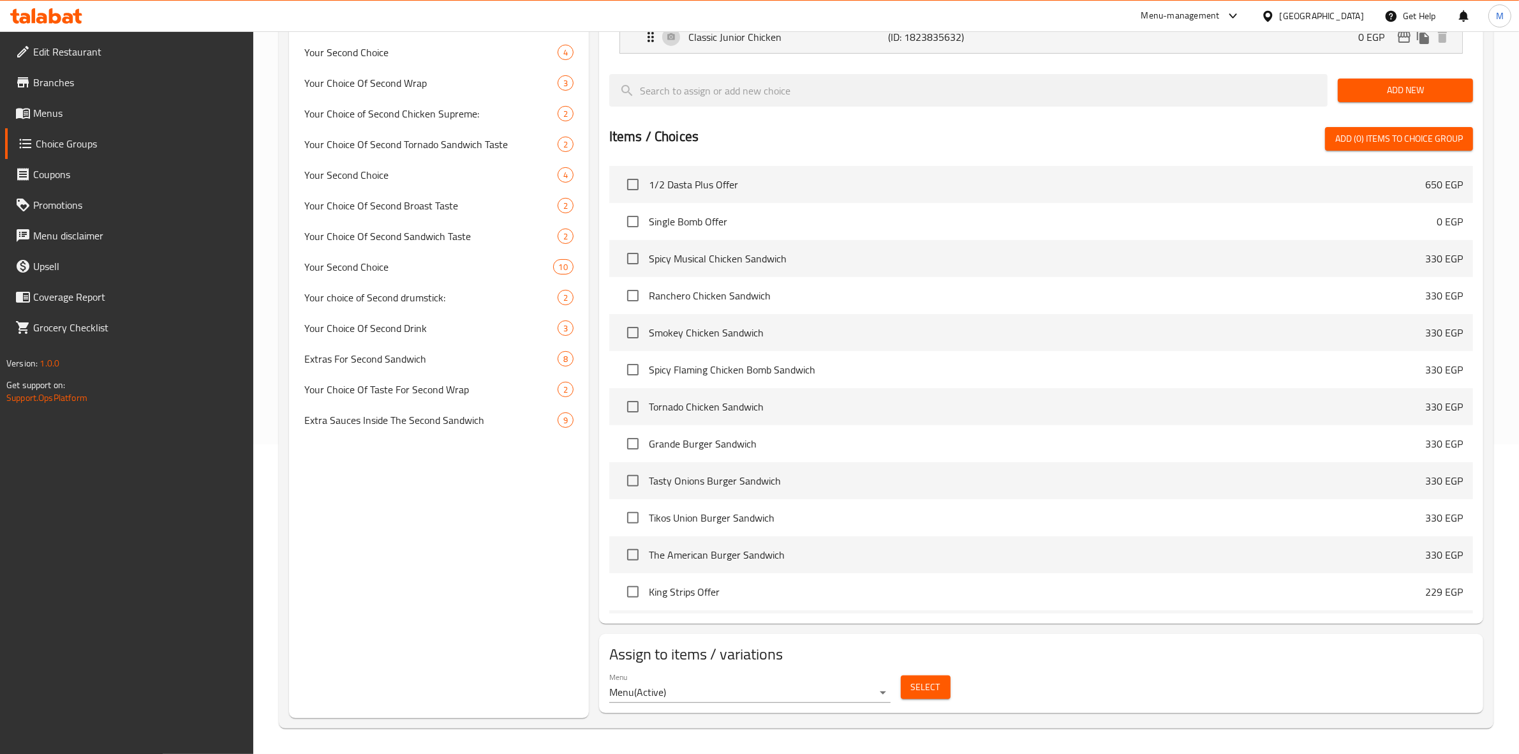
scroll to position [0, 0]
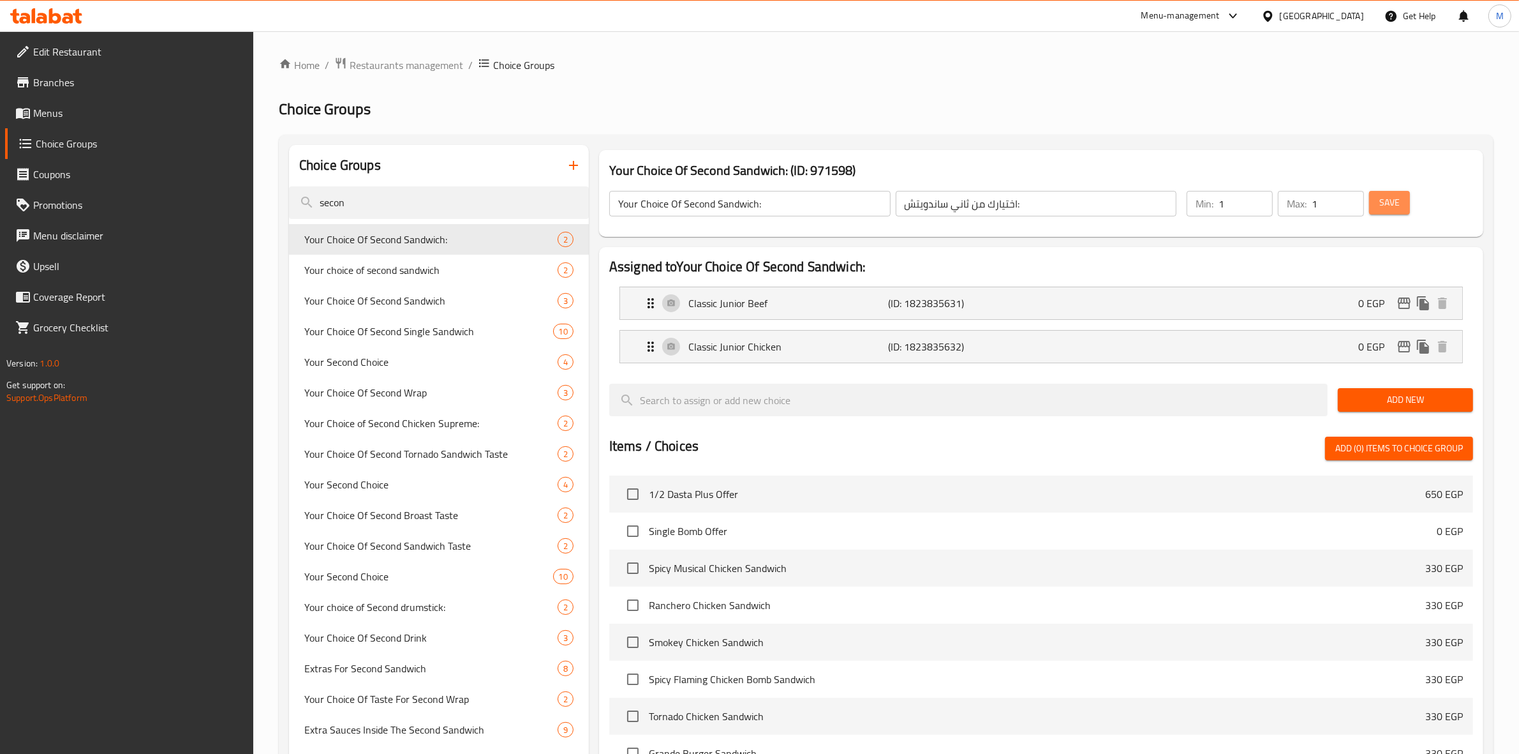
click at [1388, 202] on span "Save" at bounding box center [1390, 203] width 20 height 16
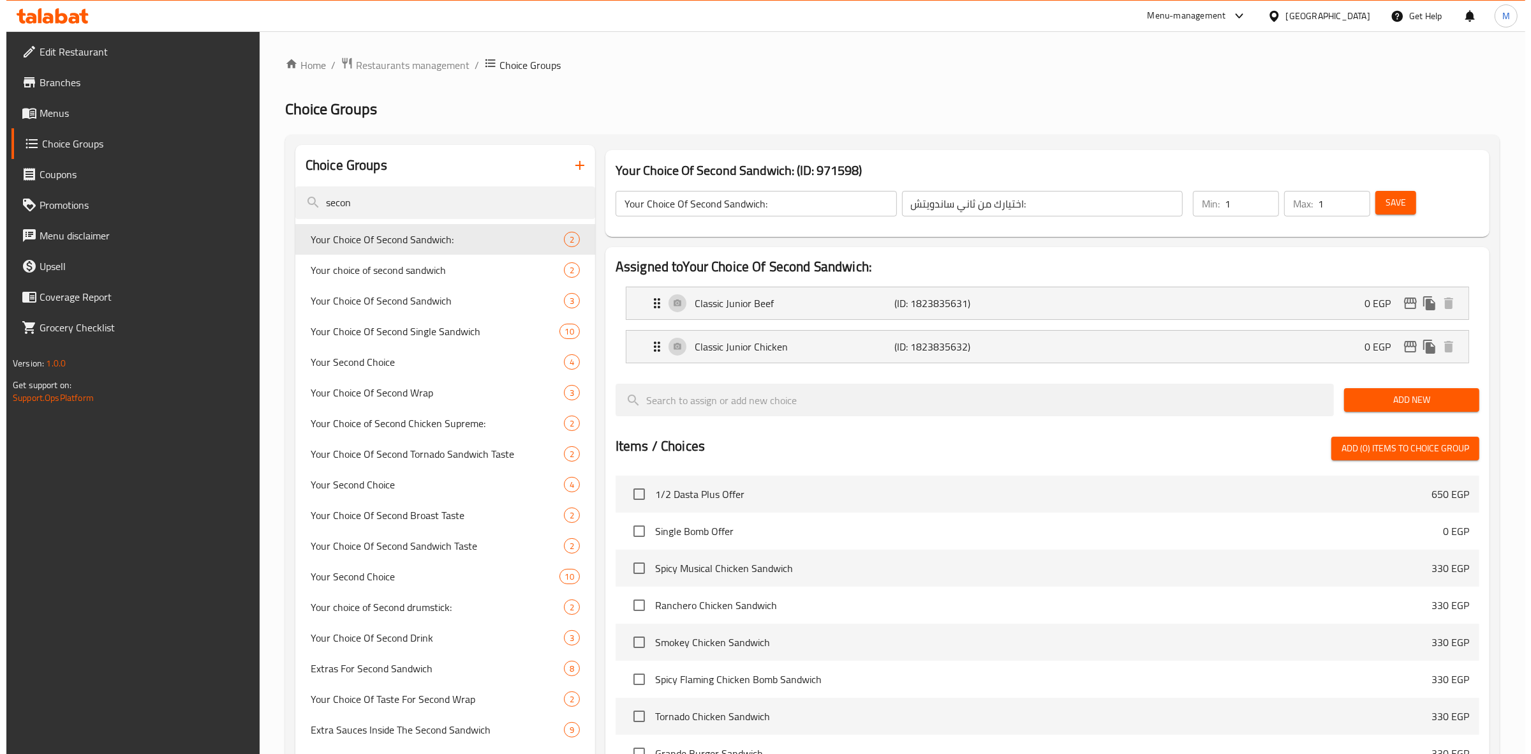
scroll to position [310, 0]
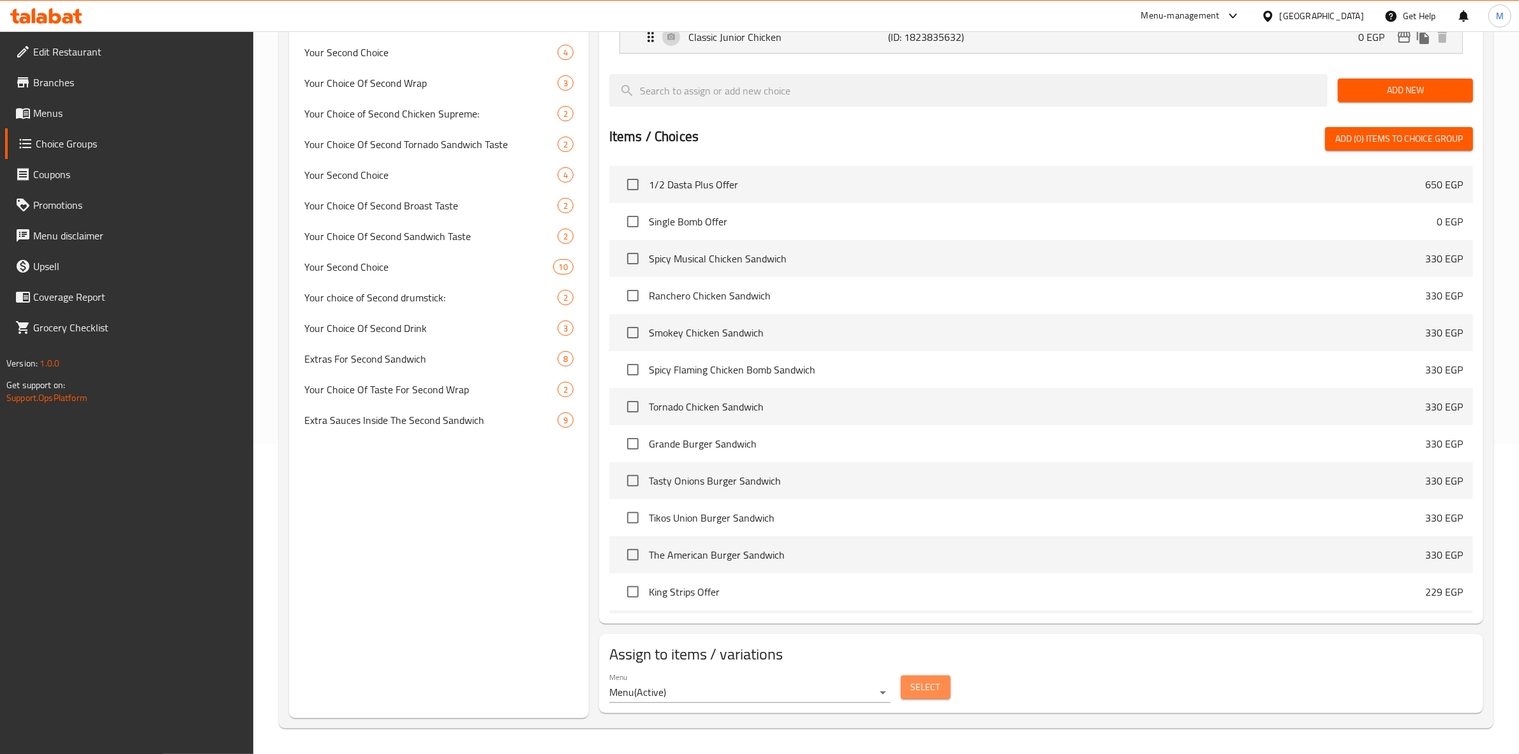
click at [944, 696] on button "Select" at bounding box center [926, 687] width 50 height 24
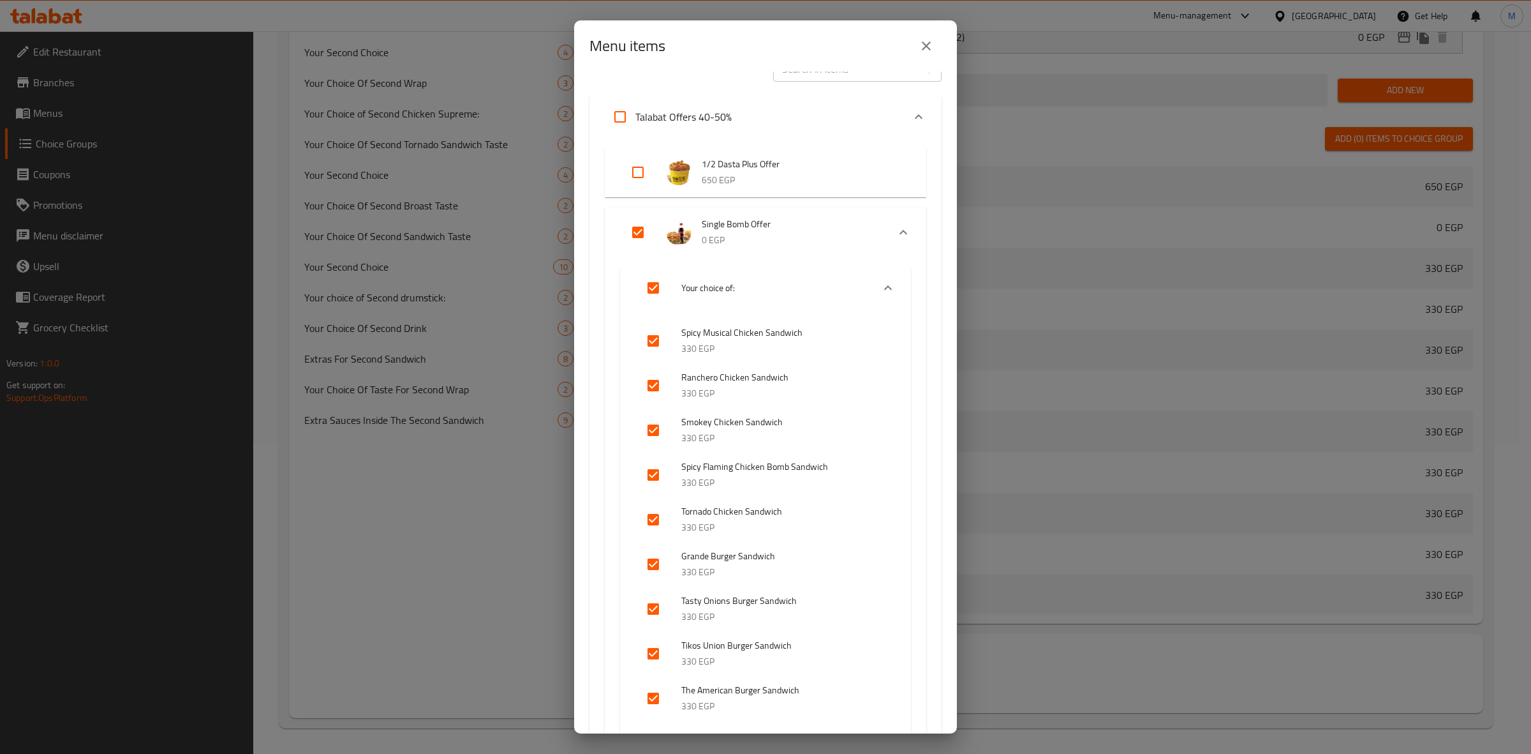
scroll to position [0, 0]
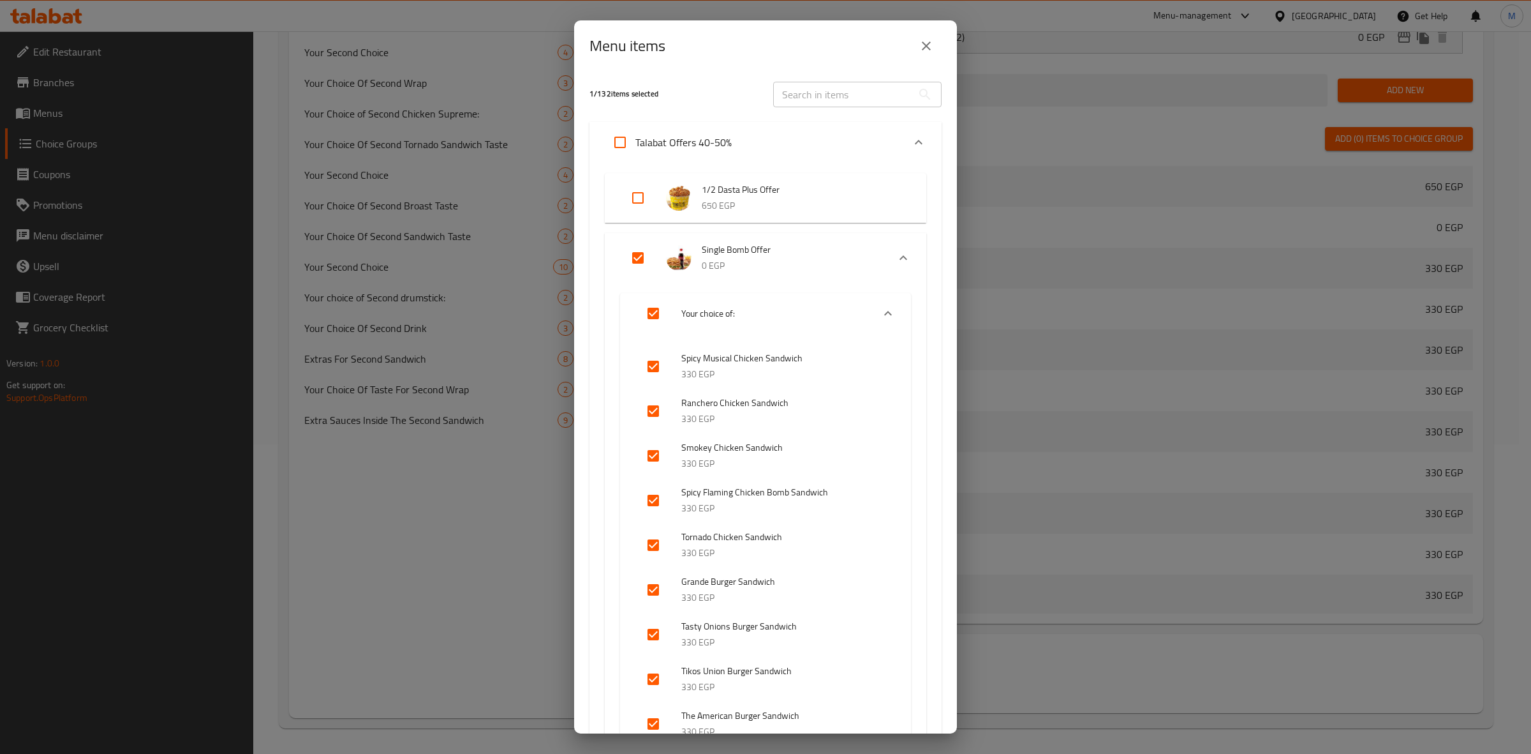
drag, startPoint x: 944, startPoint y: 207, endPoint x: 948, endPoint y: 289, distance: 81.7
click at [948, 289] on div "1 / 132 items selected ​ Talabat Offers 40-50% 1/2 Dasta Plus Offer 650 EGP Sin…" at bounding box center [765, 402] width 383 height 662
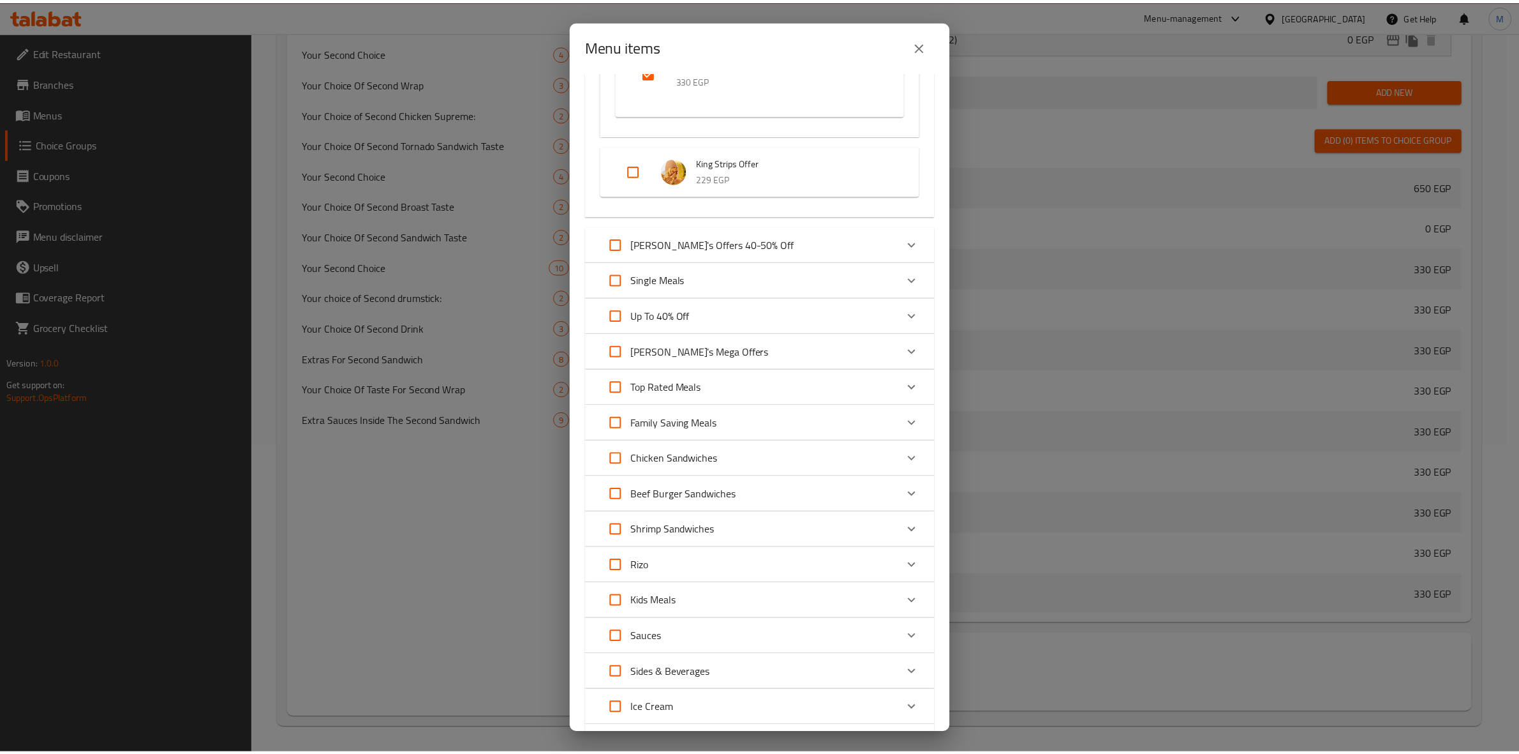
scroll to position [803, 0]
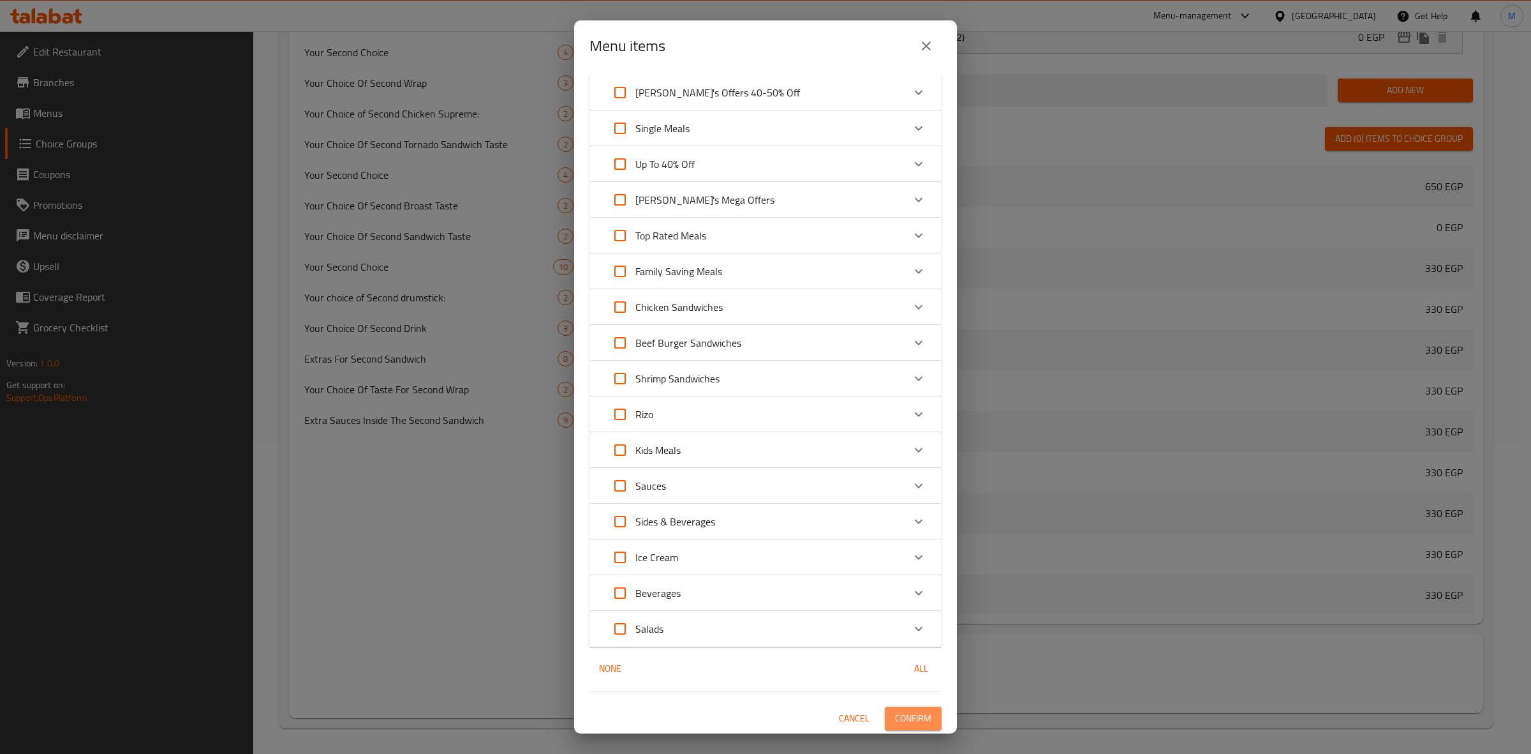
click at [914, 716] on span "Confirm" at bounding box center [913, 718] width 36 height 16
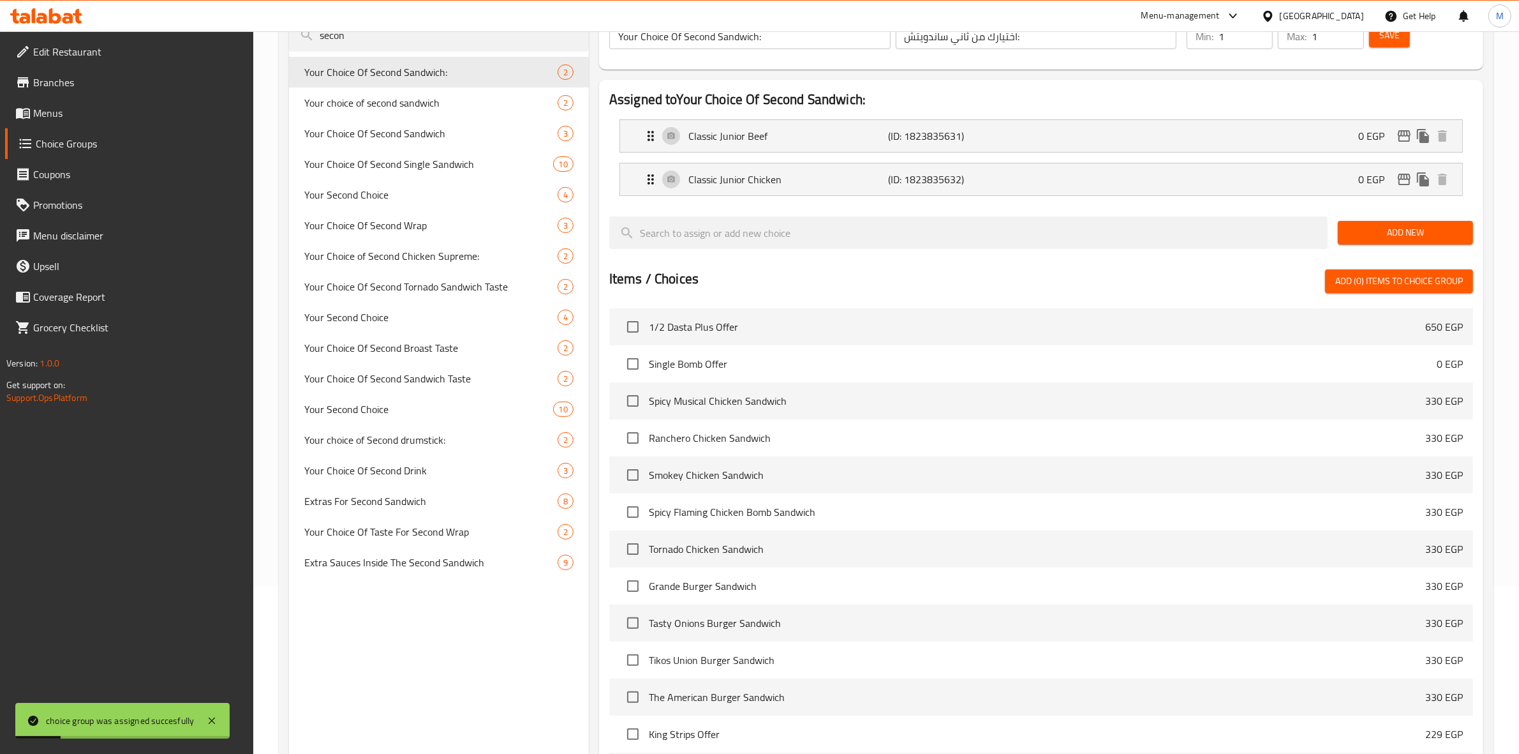
scroll to position [0, 0]
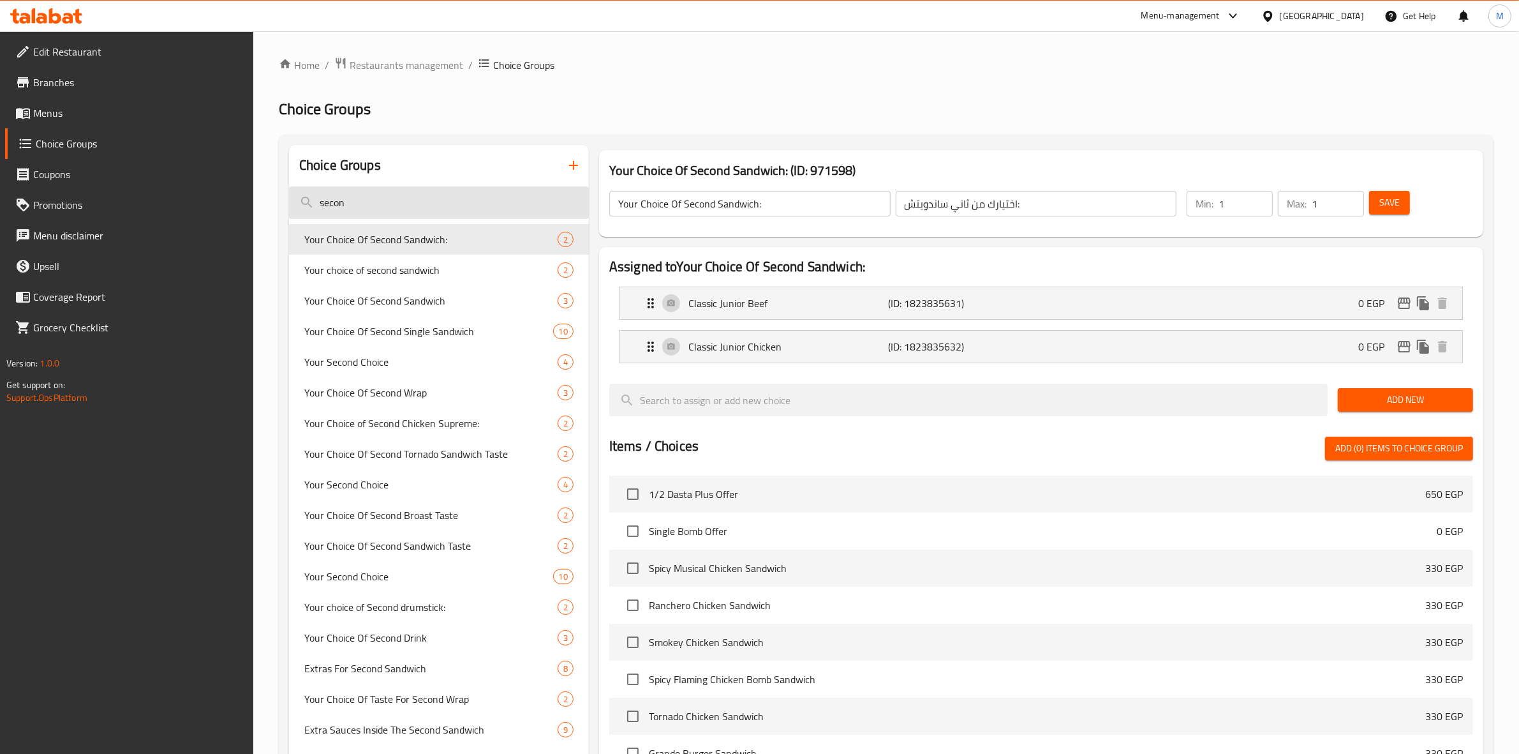
click at [433, 201] on input "secon" at bounding box center [439, 202] width 300 height 33
type input "s"
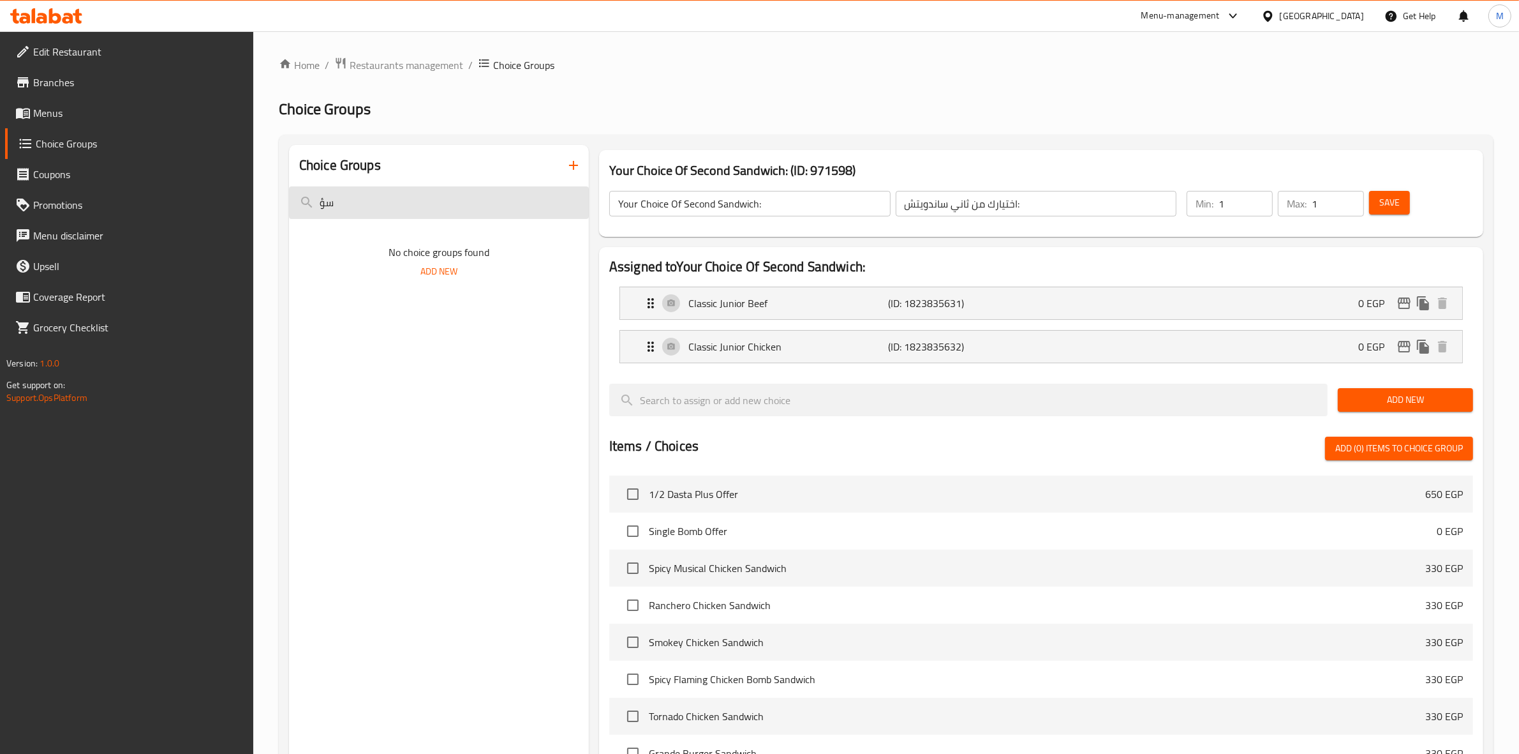
type input "س"
type input "1"
click at [418, 243] on span "Your Choice Of 1st Sandwich:" at bounding box center [411, 239] width 215 height 15
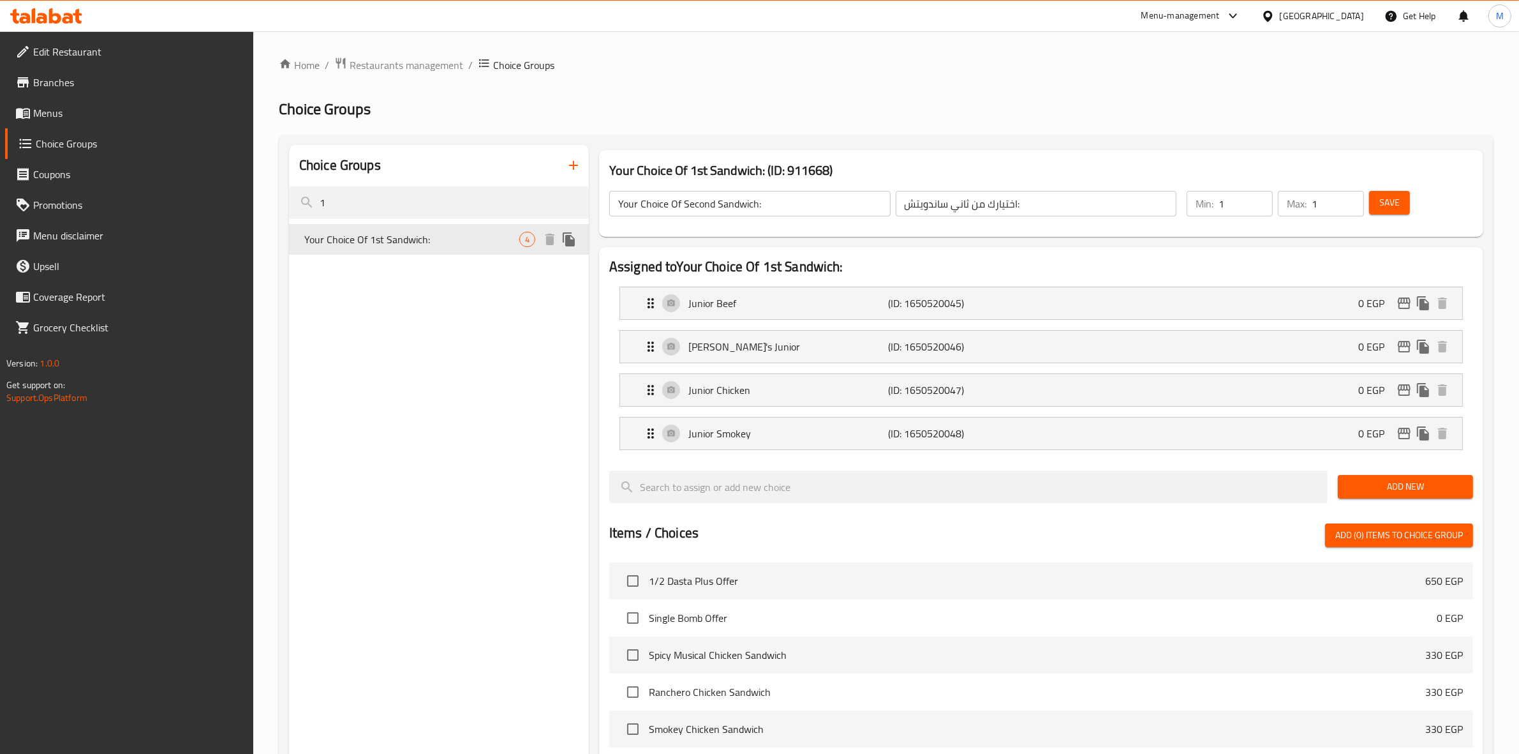
type input "Your Choice Of 1st Sandwich:"
type input "اختيارك من الساندوتش الاول:"
click at [397, 208] on input "1" at bounding box center [439, 202] width 300 height 33
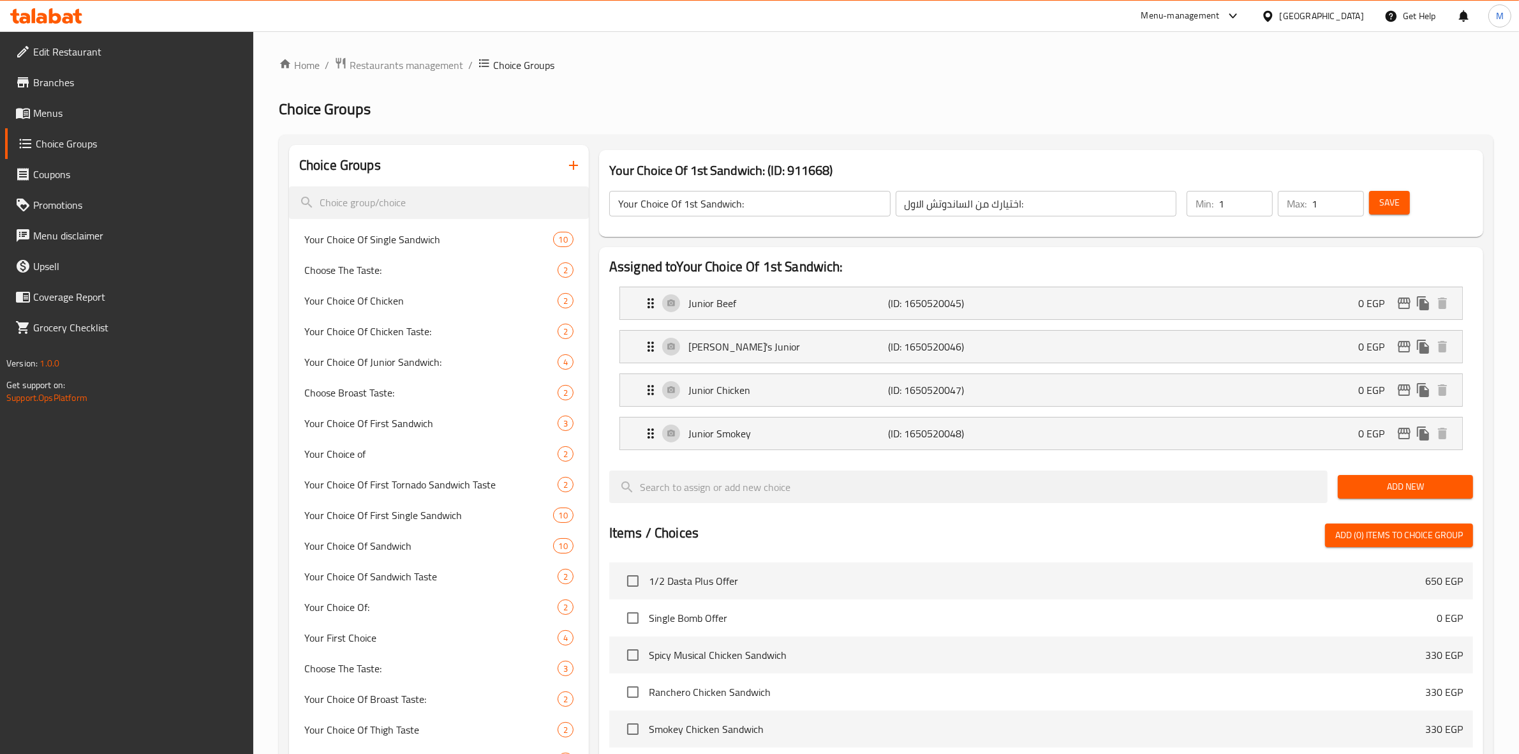
paste input "Your choice of:"
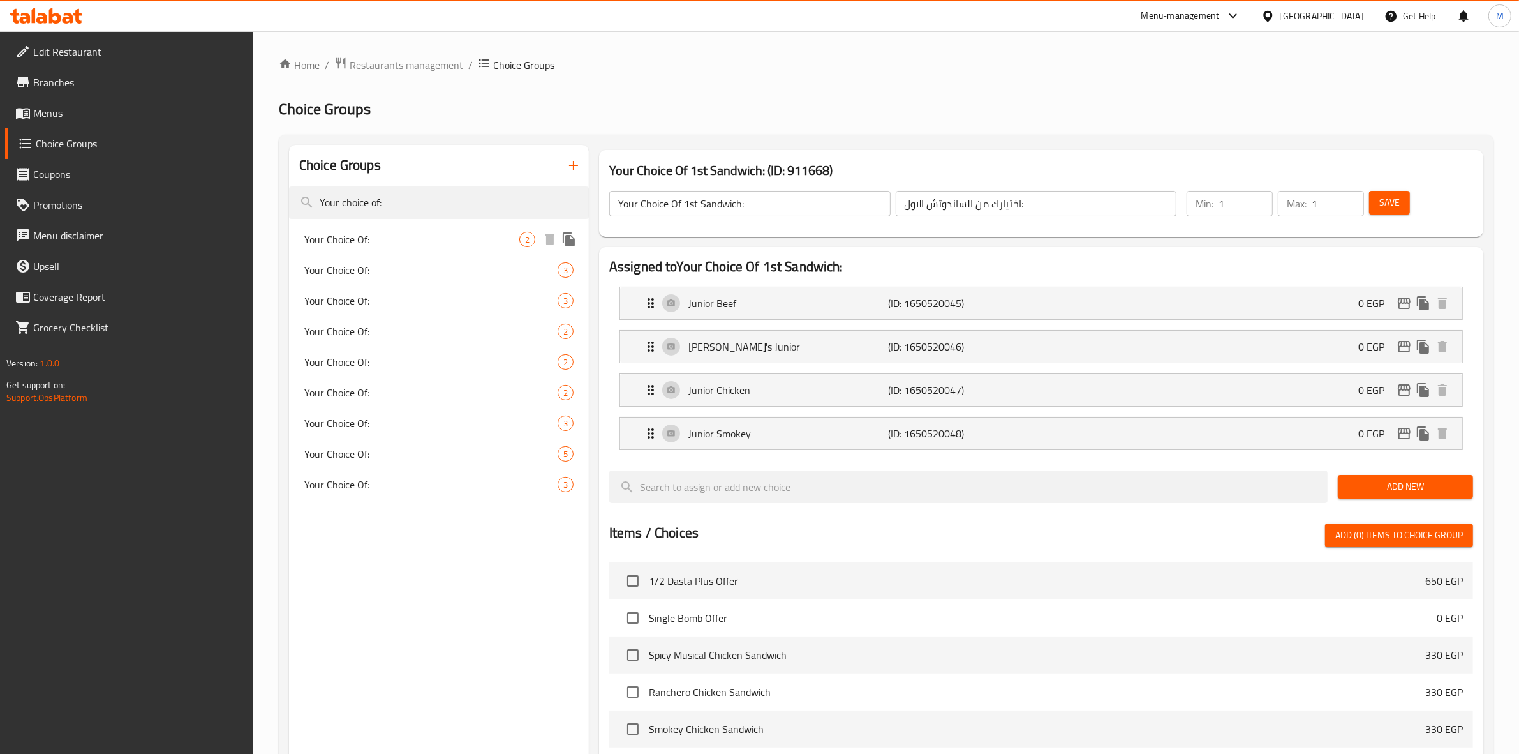
type input "Your choice of:"
click at [461, 230] on div "Your Choice Of: 2" at bounding box center [439, 239] width 300 height 31
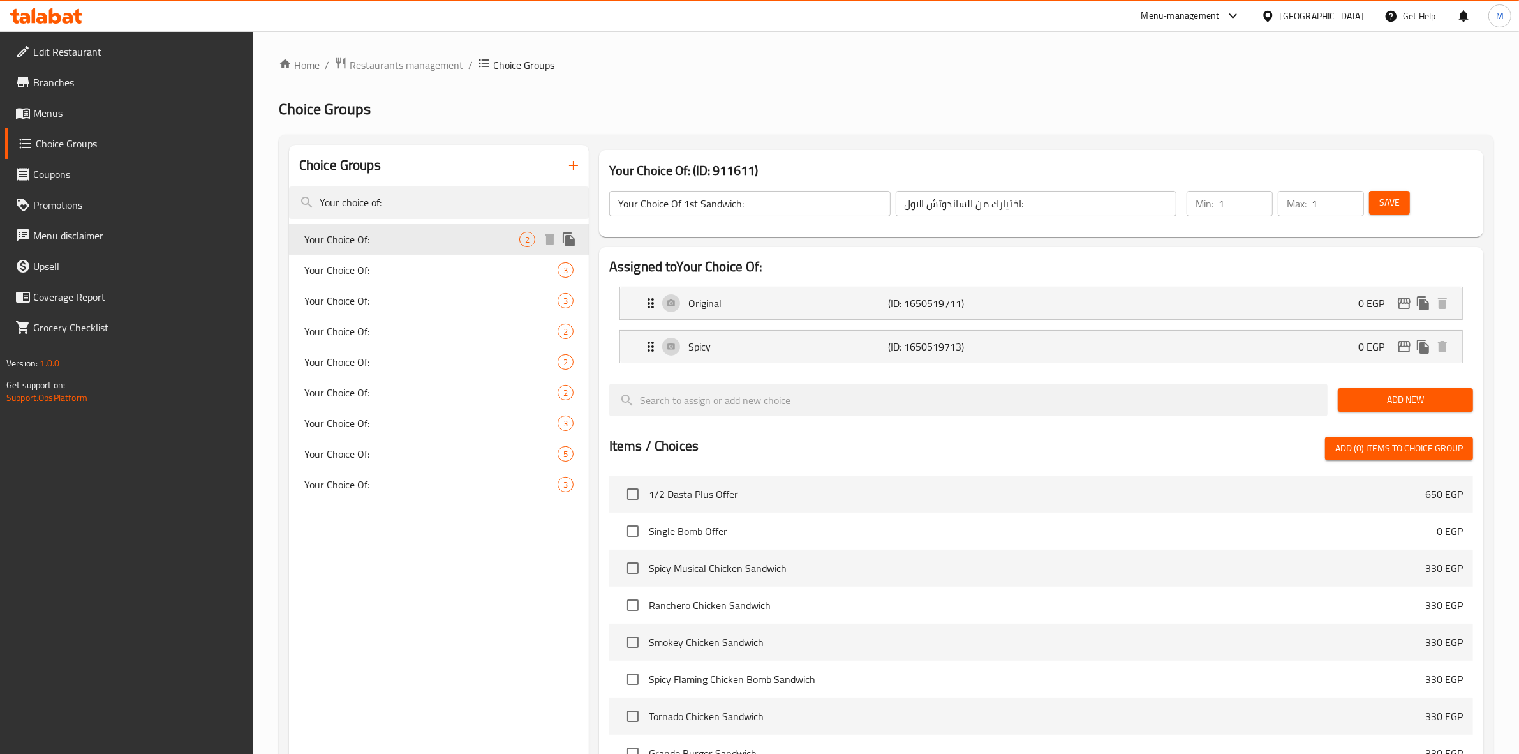
type input "Your Choice Of:"
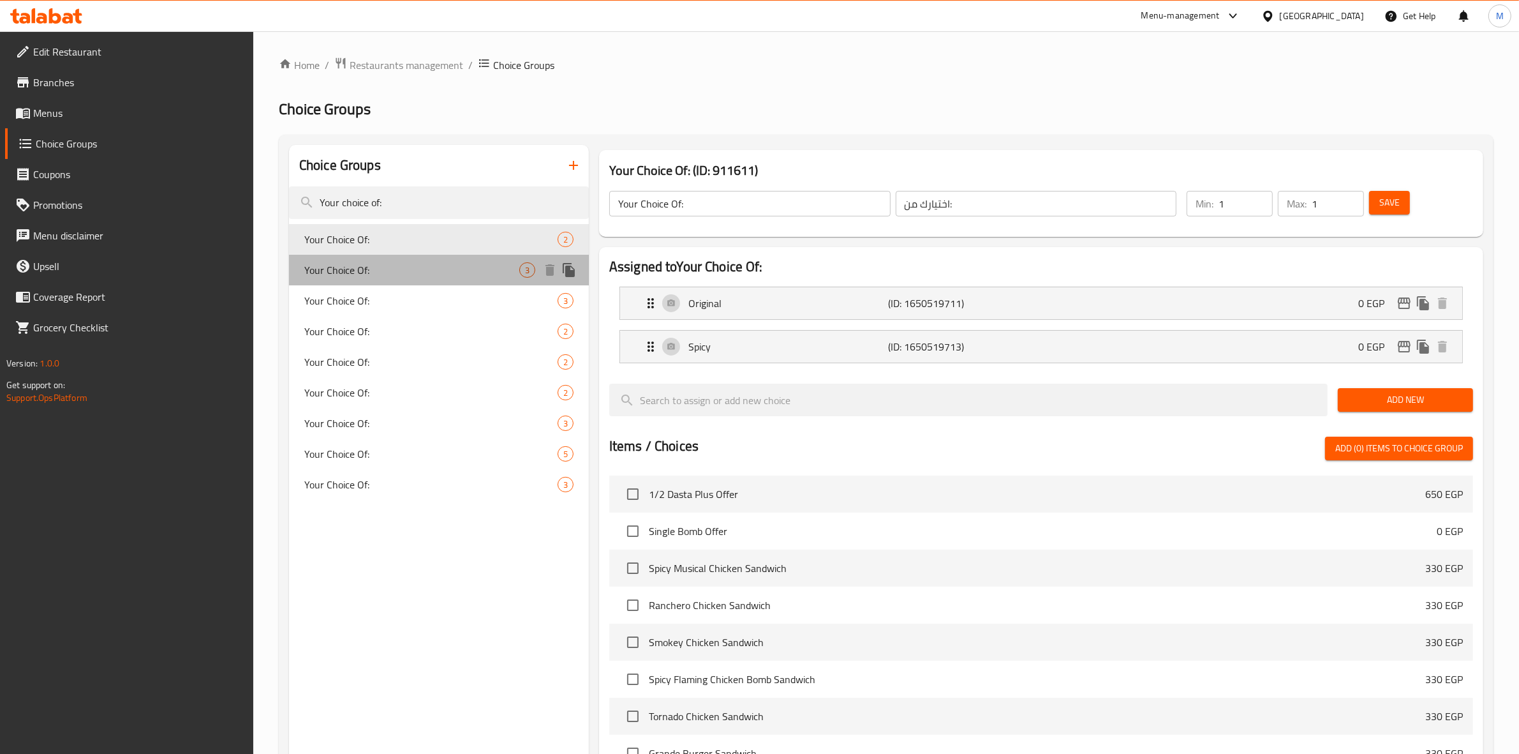
click at [455, 263] on span "Your Choice Of:" at bounding box center [411, 269] width 215 height 15
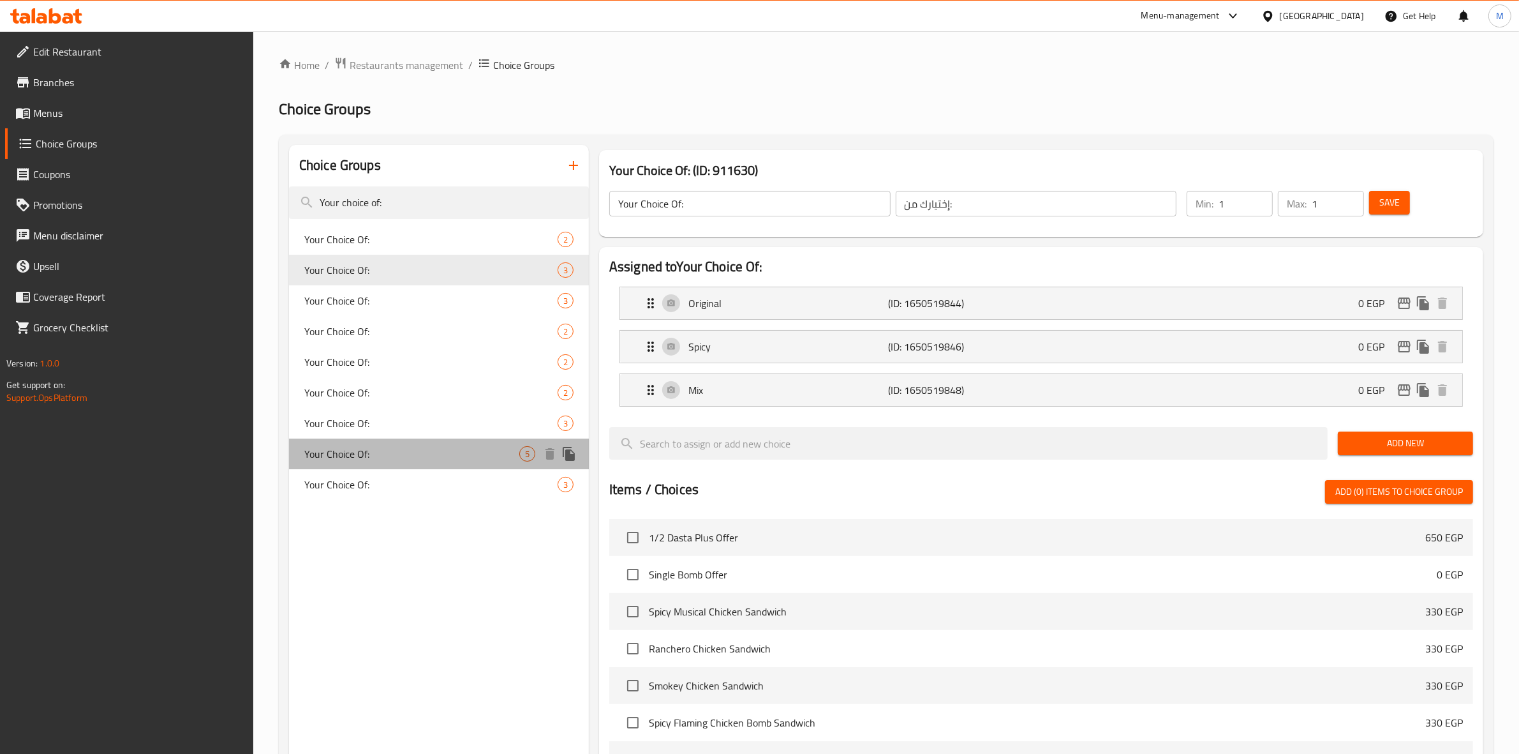
click at [492, 456] on span "Your Choice Of:" at bounding box center [411, 453] width 215 height 15
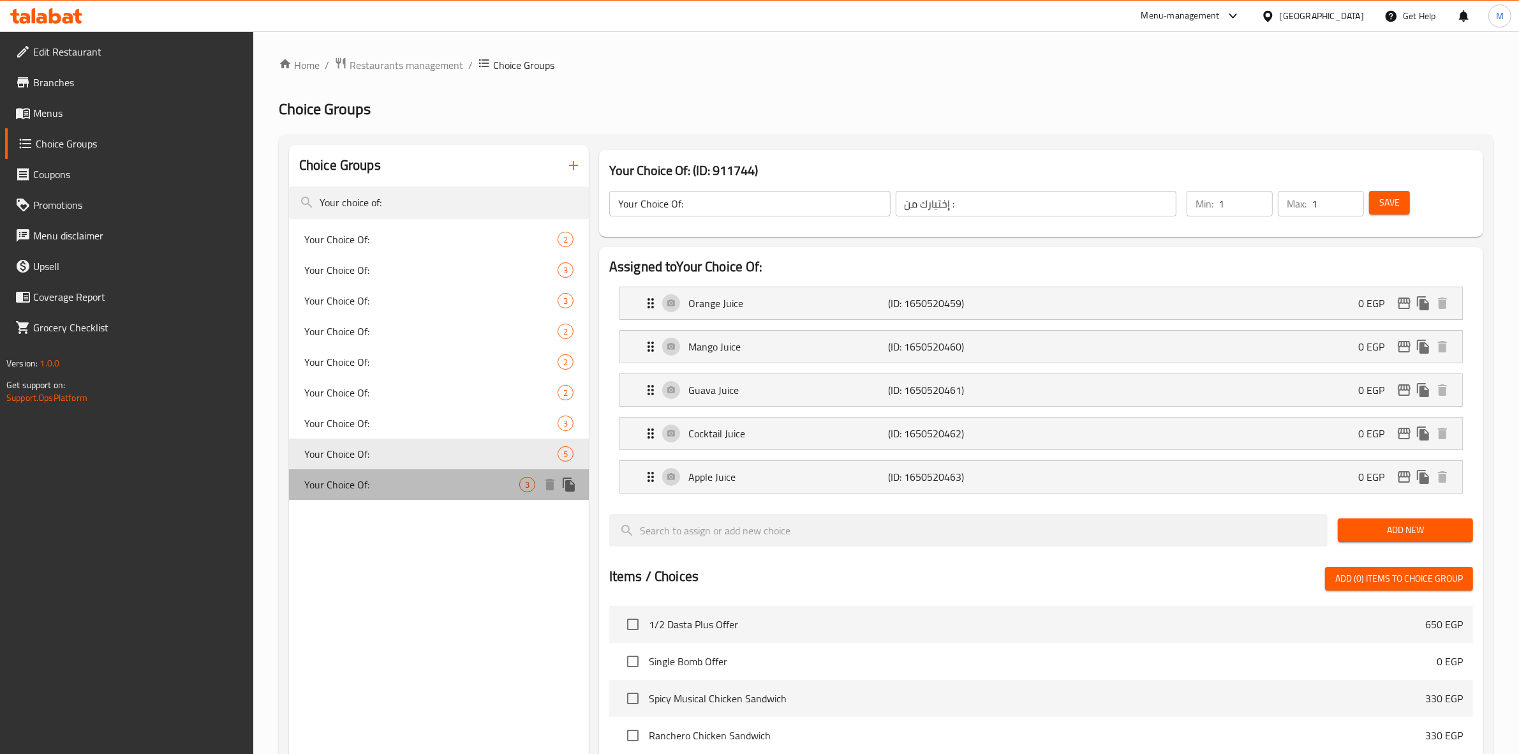
click at [467, 474] on div "Your Choice Of: 3" at bounding box center [439, 484] width 300 height 31
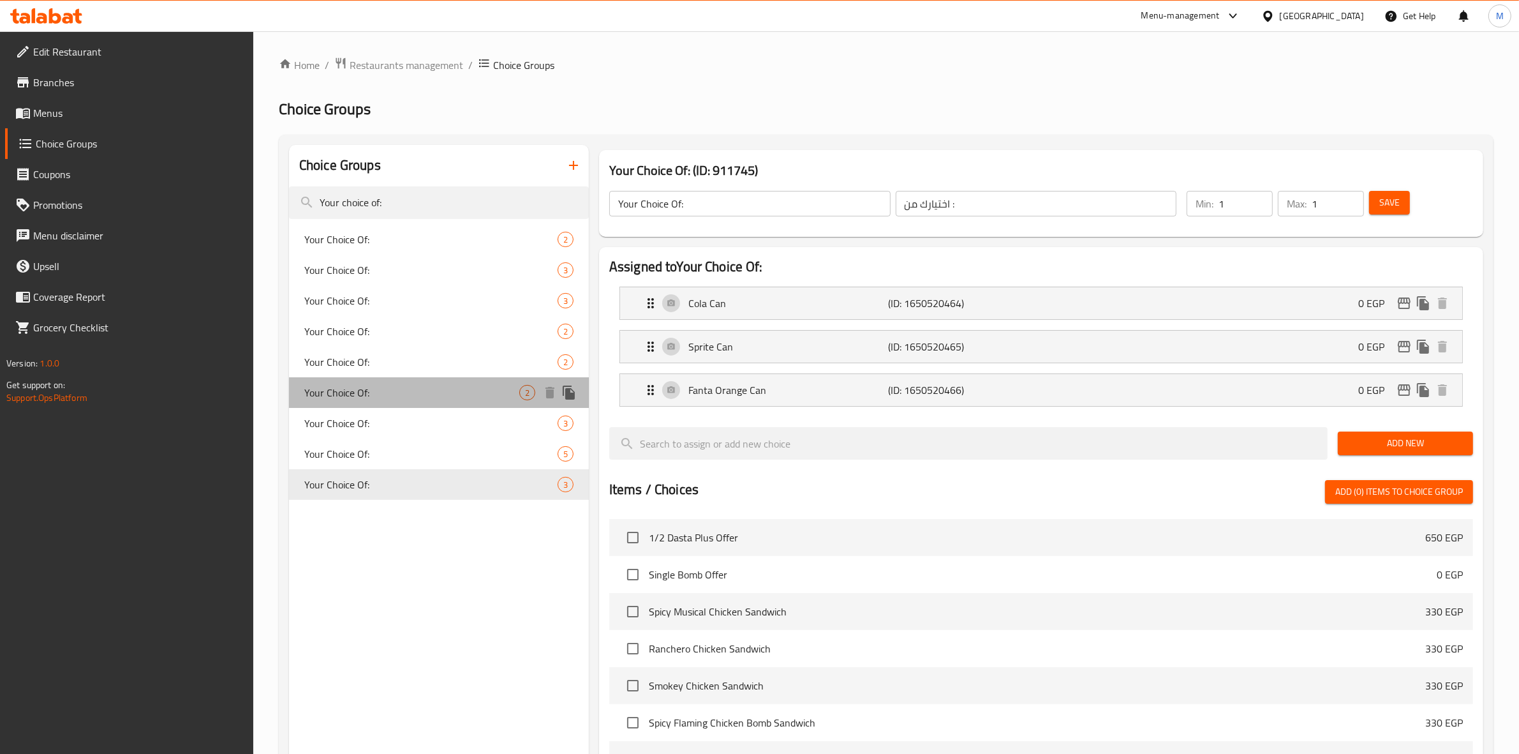
click at [464, 391] on span "Your Choice Of:" at bounding box center [411, 392] width 215 height 15
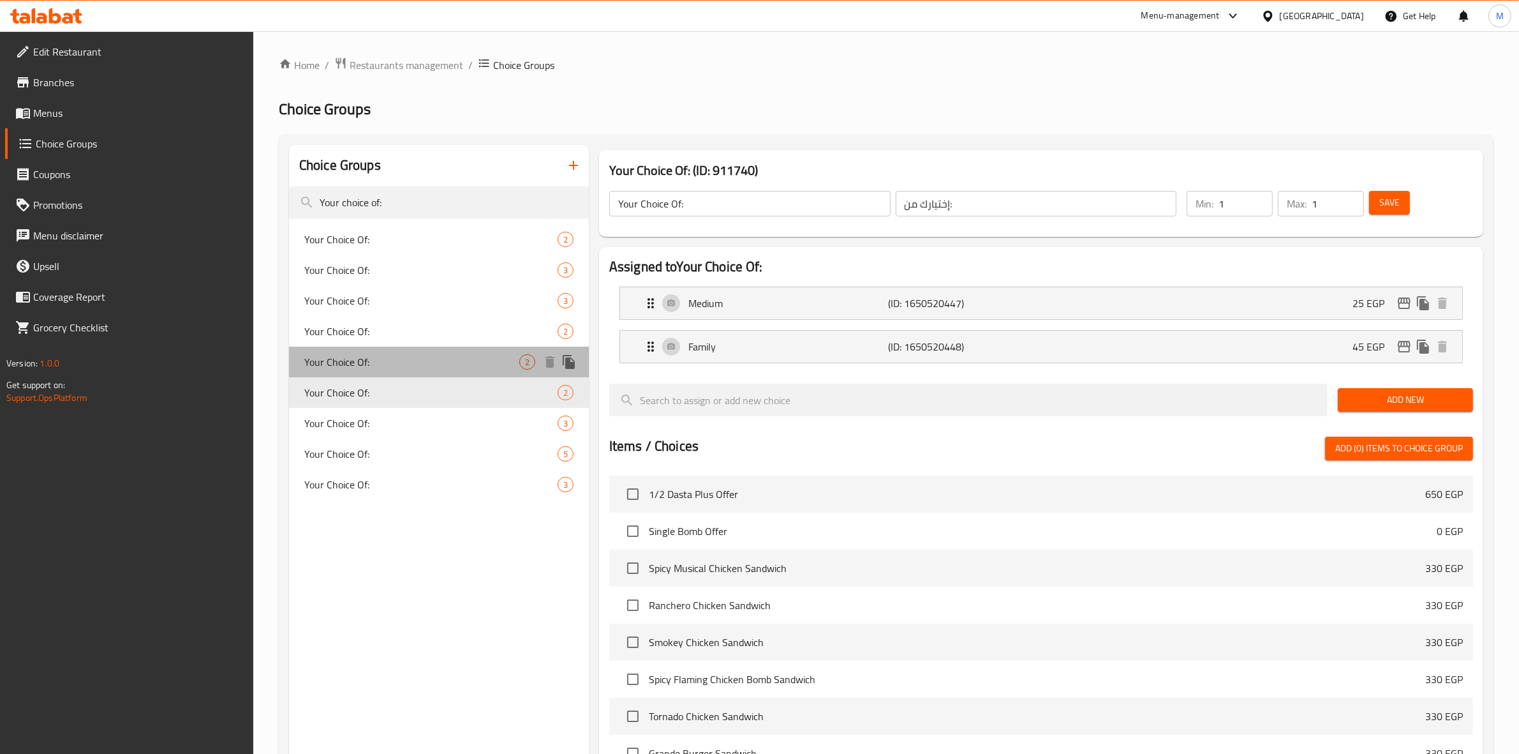
click at [460, 364] on span "Your Choice Of:" at bounding box center [411, 361] width 215 height 15
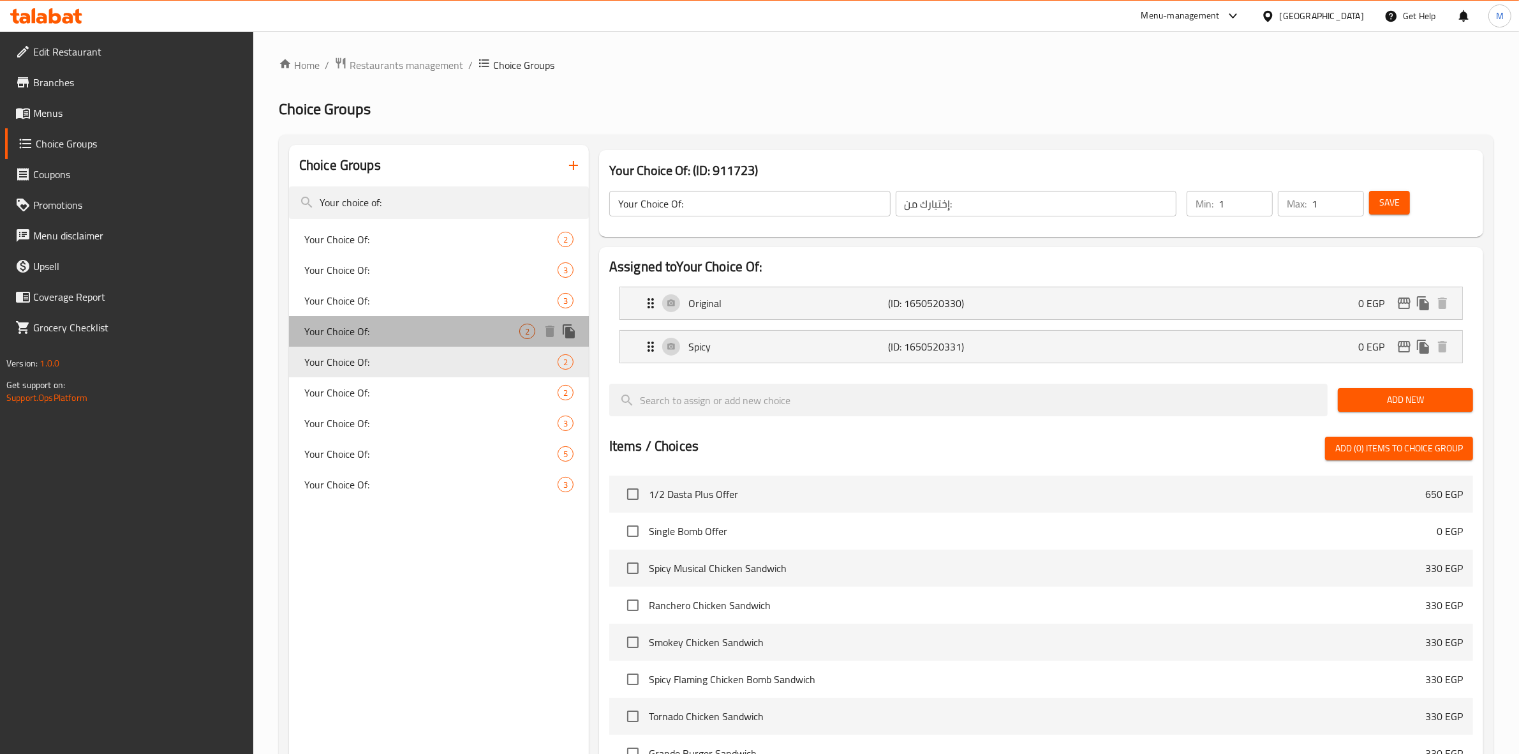
click at [460, 330] on span "Your Choice Of:" at bounding box center [411, 331] width 215 height 15
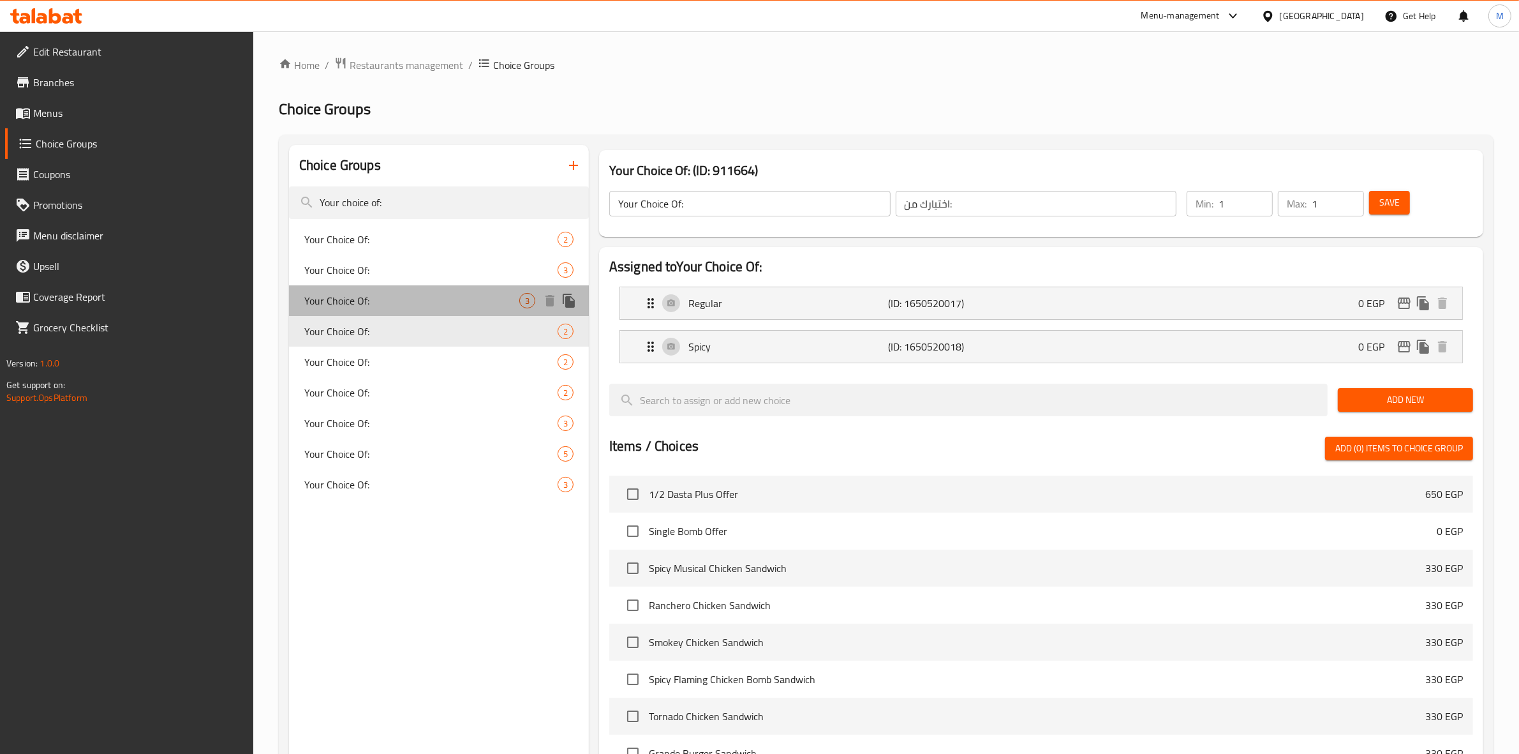
click at [461, 303] on span "Your Choice Of:" at bounding box center [411, 300] width 215 height 15
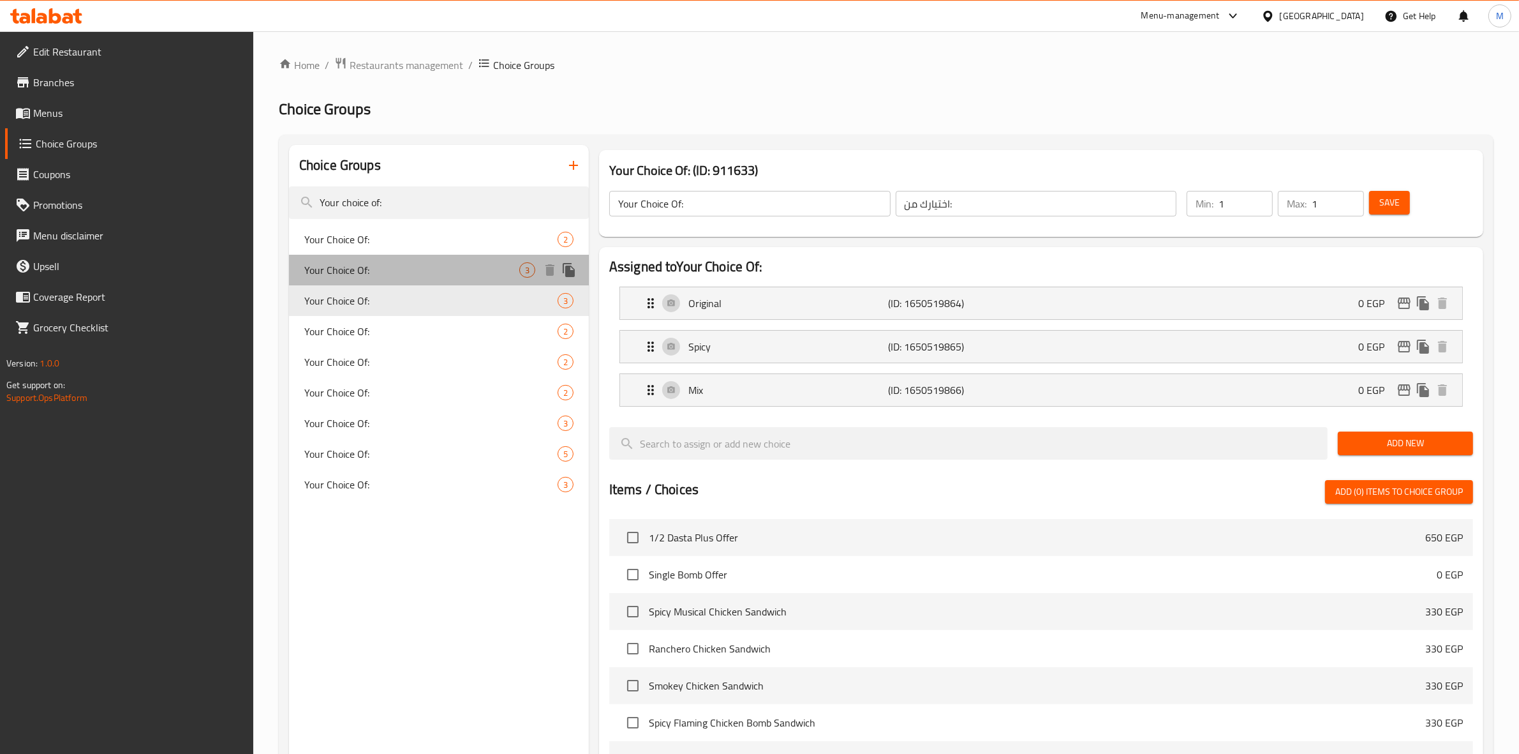
click at [458, 271] on span "Your Choice Of:" at bounding box center [411, 269] width 215 height 15
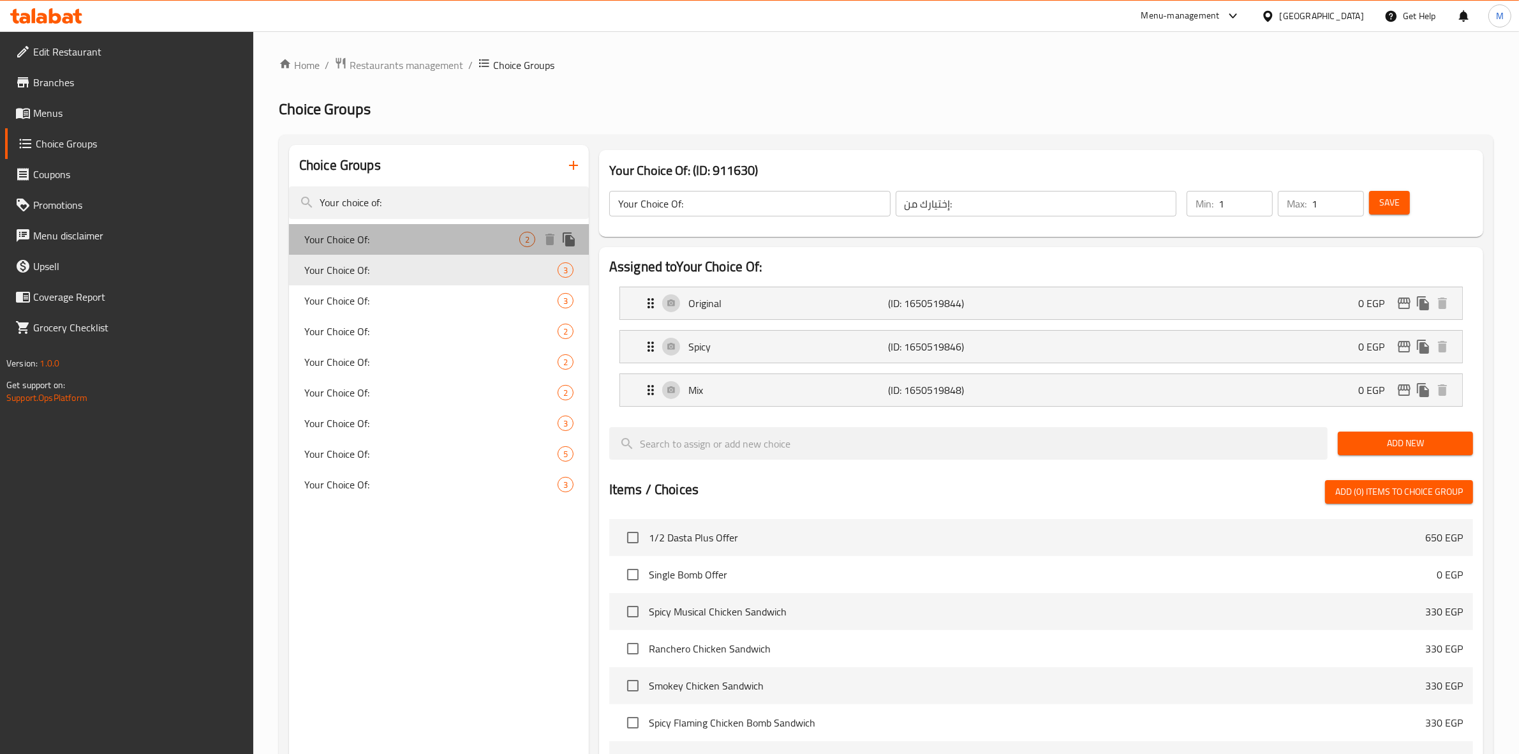
click at [471, 243] on span "Your Choice Of:" at bounding box center [411, 239] width 215 height 15
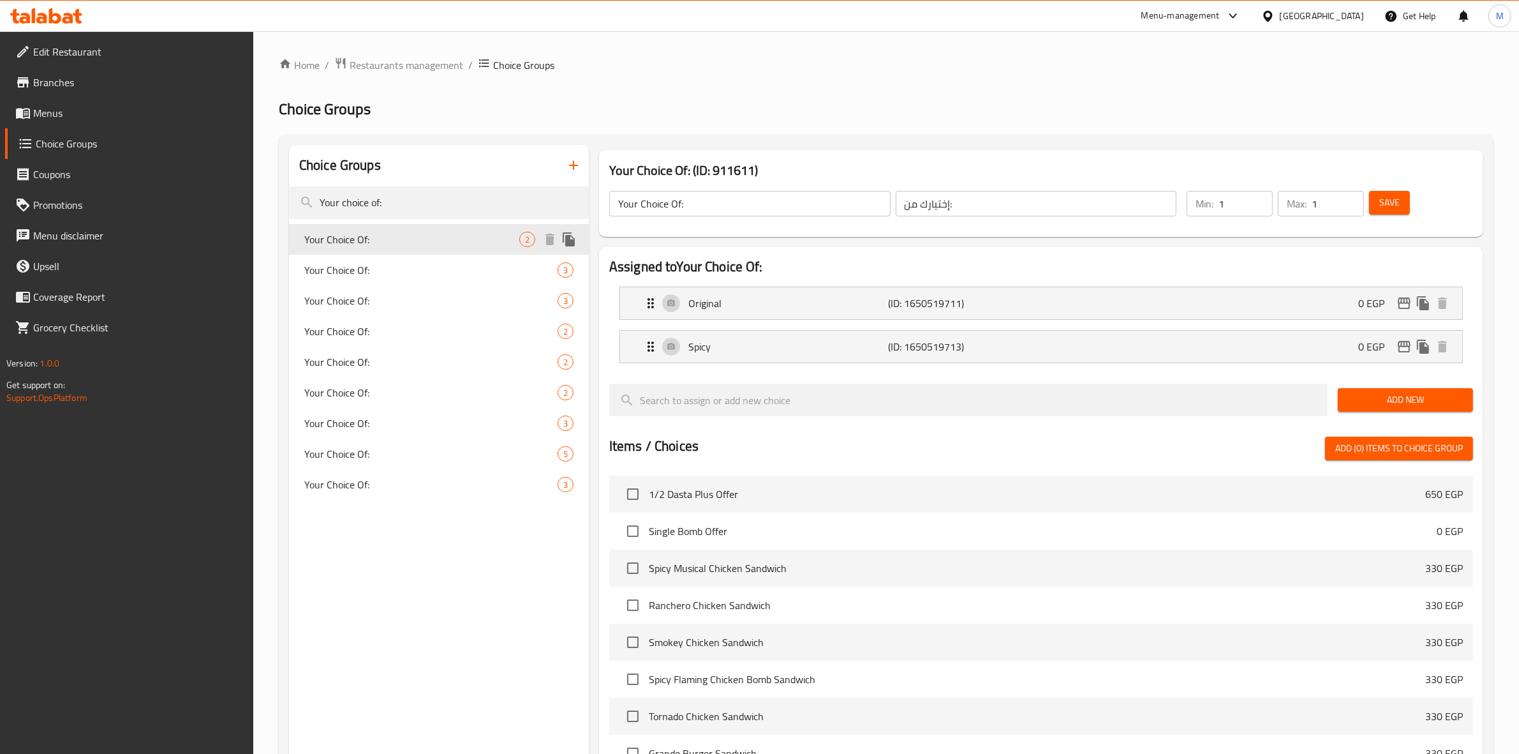
type input "اختيارك من:"
click at [433, 195] on input "Your choice of" at bounding box center [439, 202] width 300 height 33
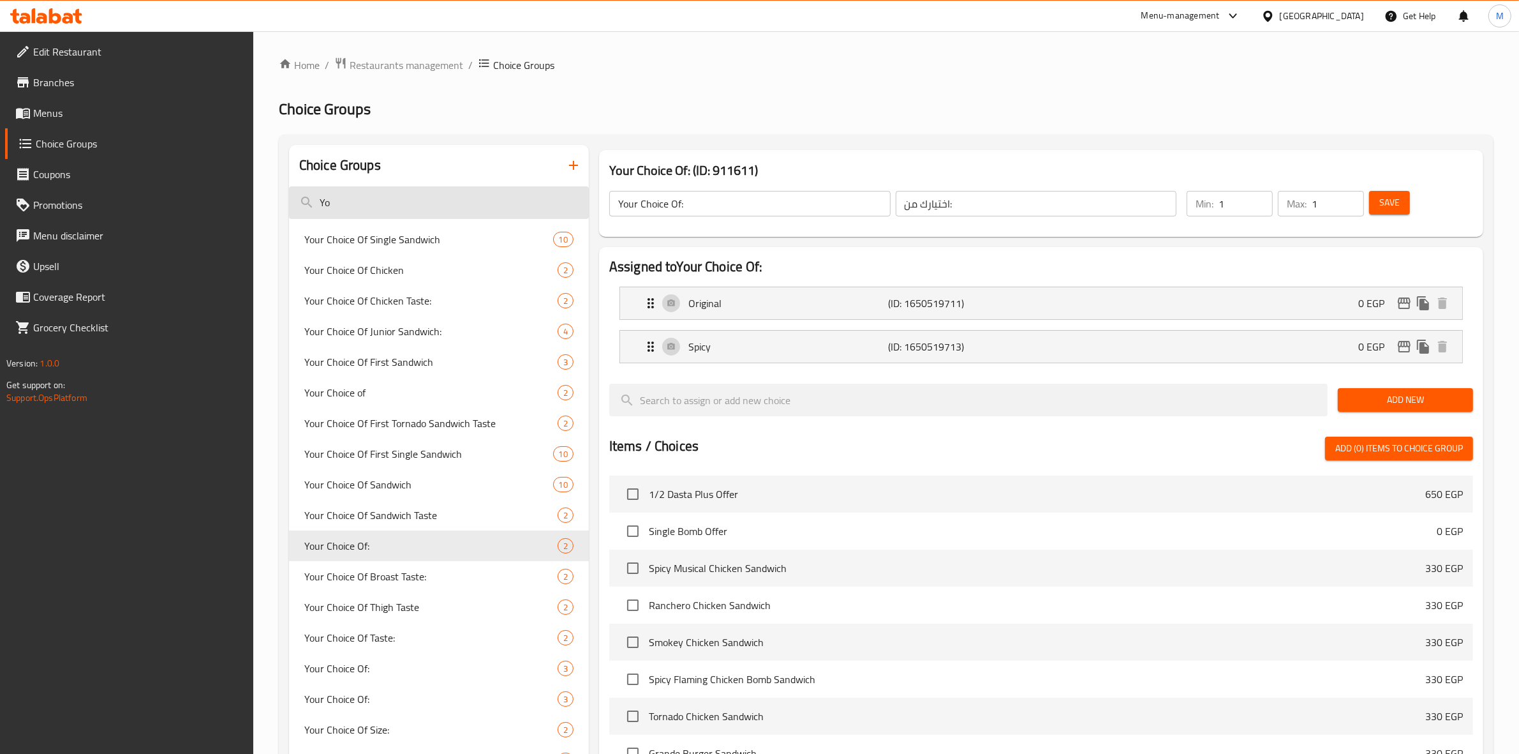
type input "Y"
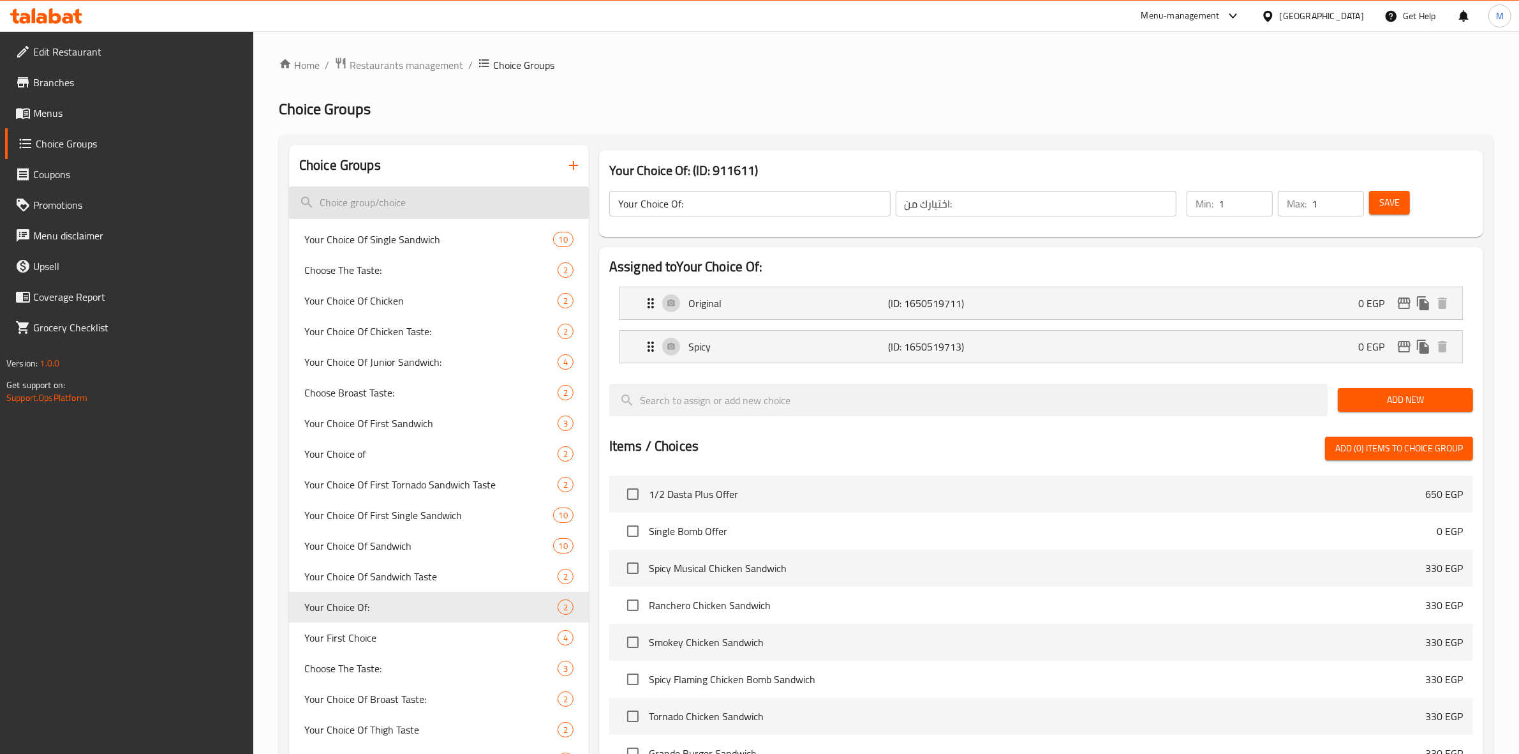
type input "E"
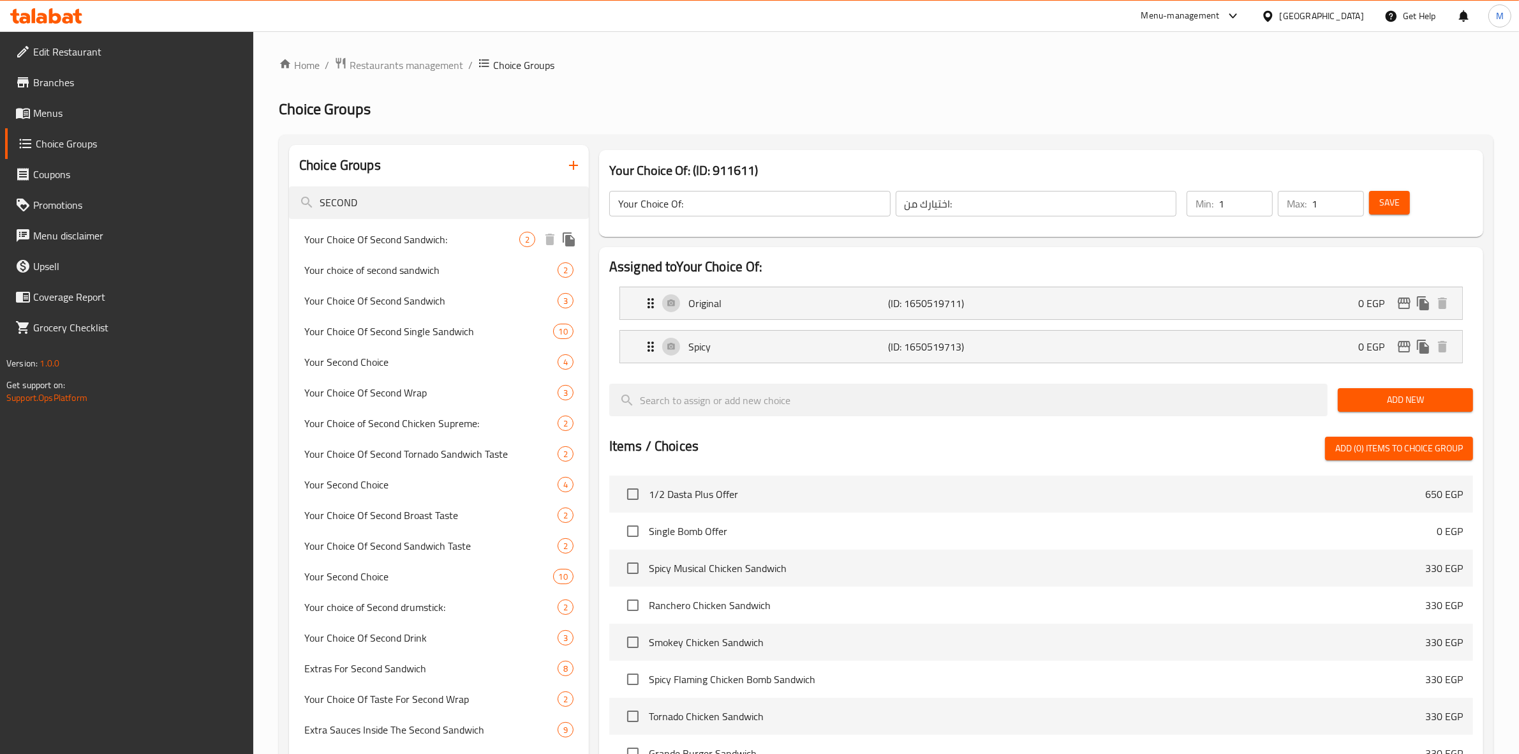
type input "SECOND"
click at [457, 234] on span "Your Choice Of Second Sandwich:" at bounding box center [411, 239] width 215 height 15
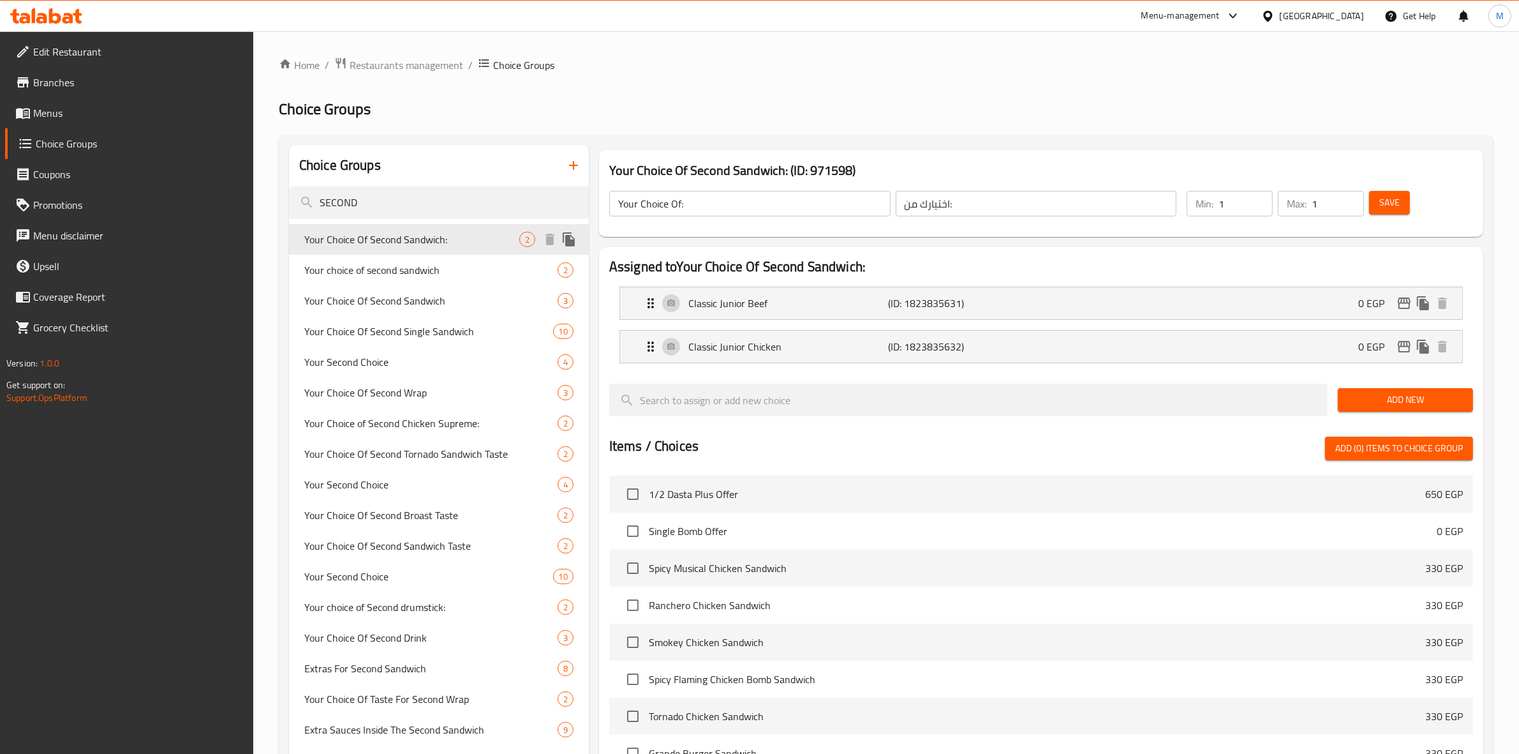
type input "Your Choice Of Second Sandwich:"
type input "اختيارك من ثاني ساندويتش:"
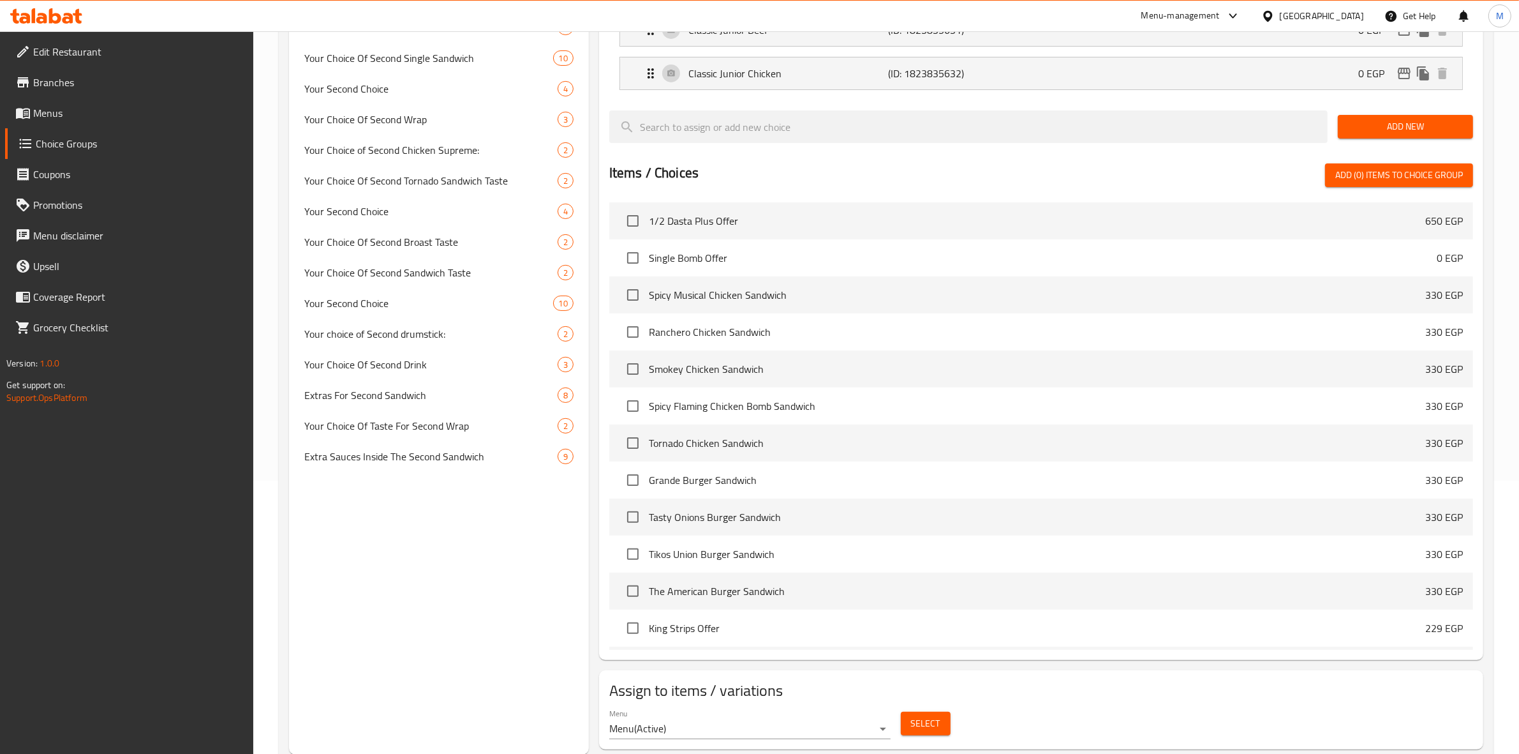
scroll to position [310, 0]
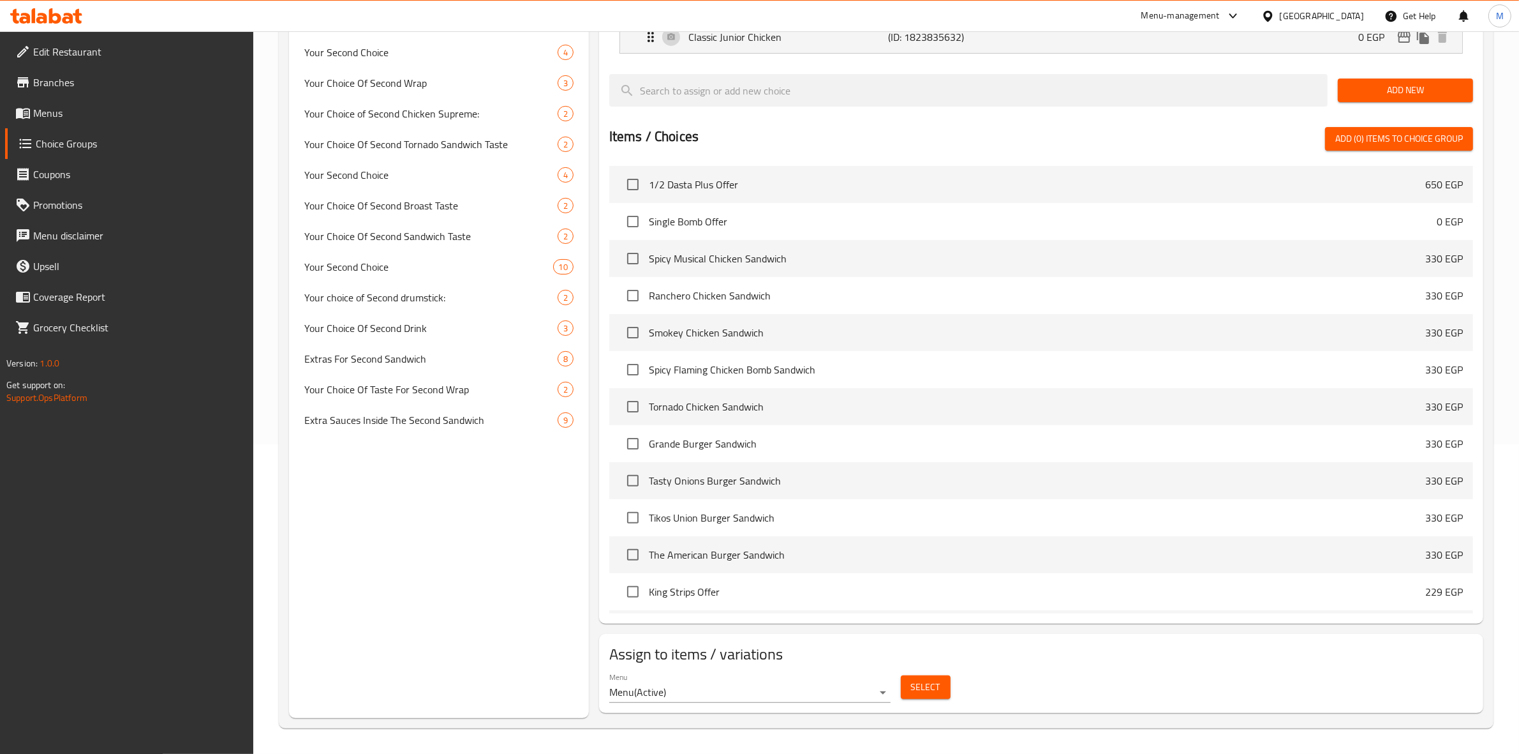
click at [916, 688] on span "Select" at bounding box center [925, 687] width 29 height 16
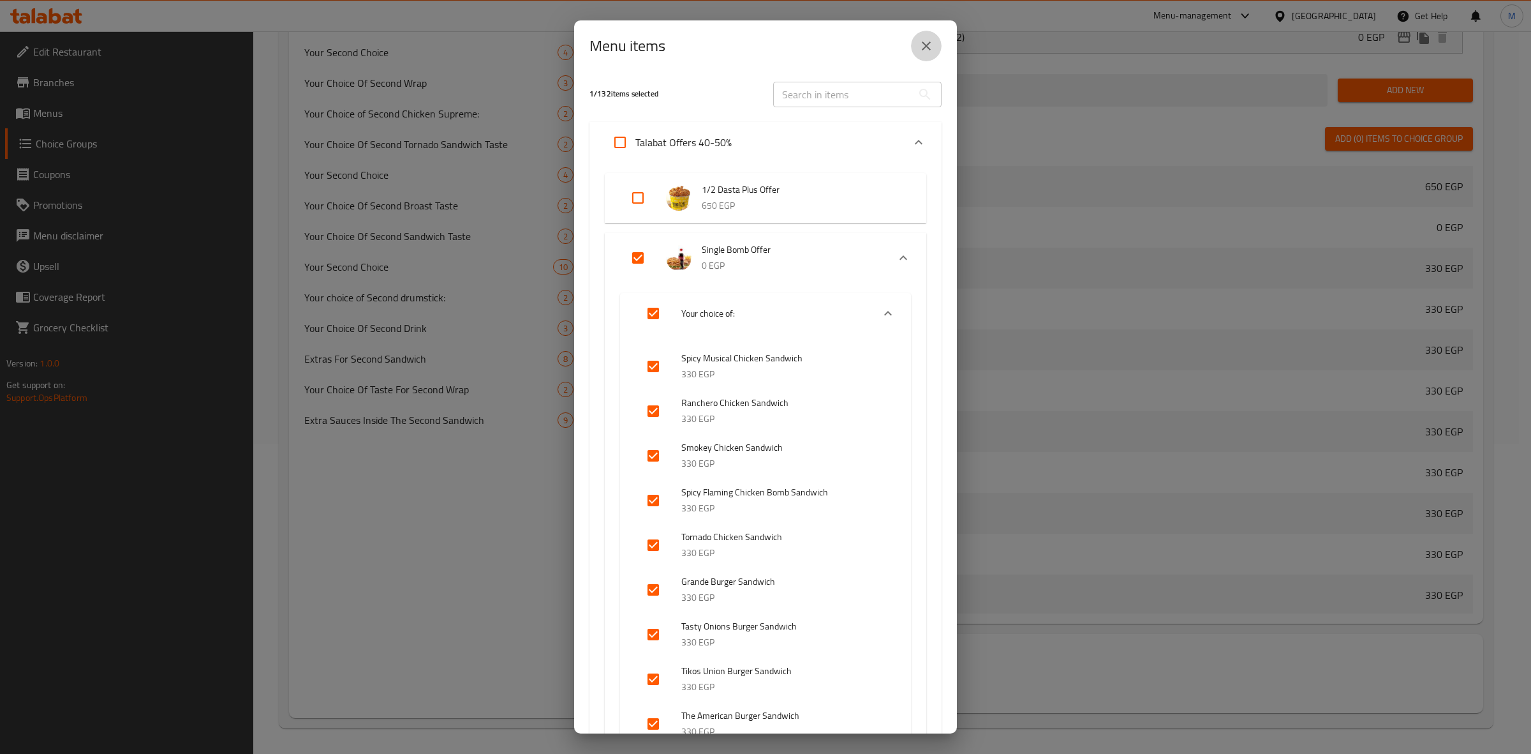
click at [928, 53] on icon "close" at bounding box center [926, 45] width 15 height 15
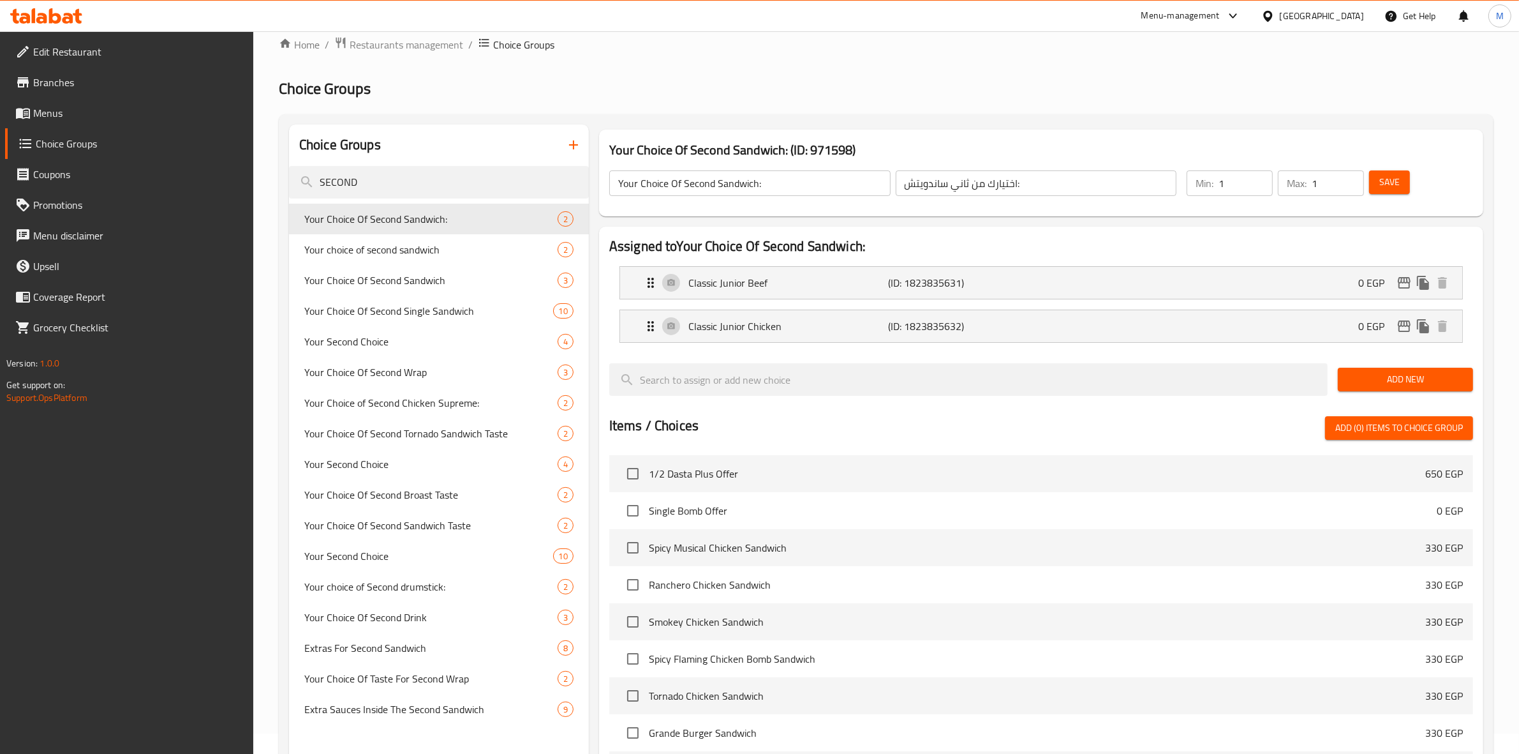
scroll to position [0, 0]
